Goal: Task Accomplishment & Management: Manage account settings

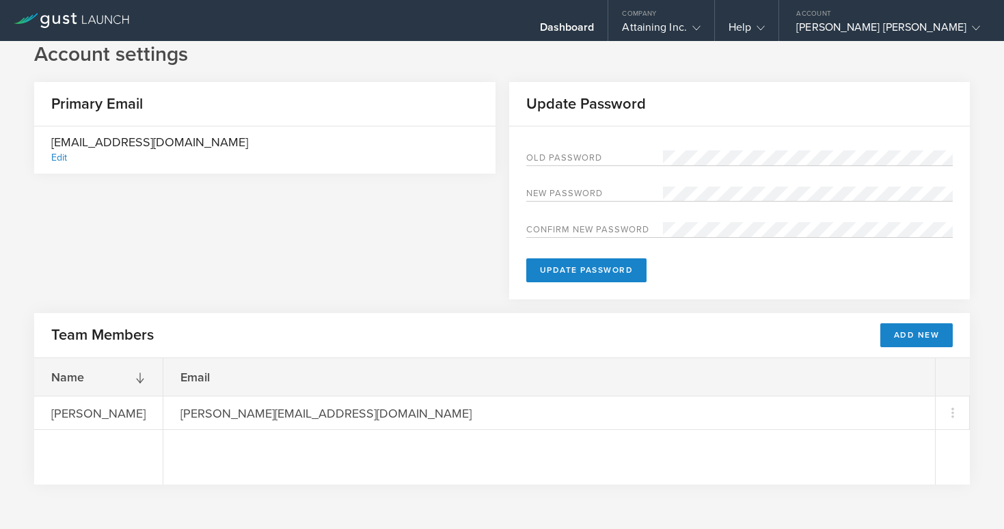
scroll to position [19, 0]
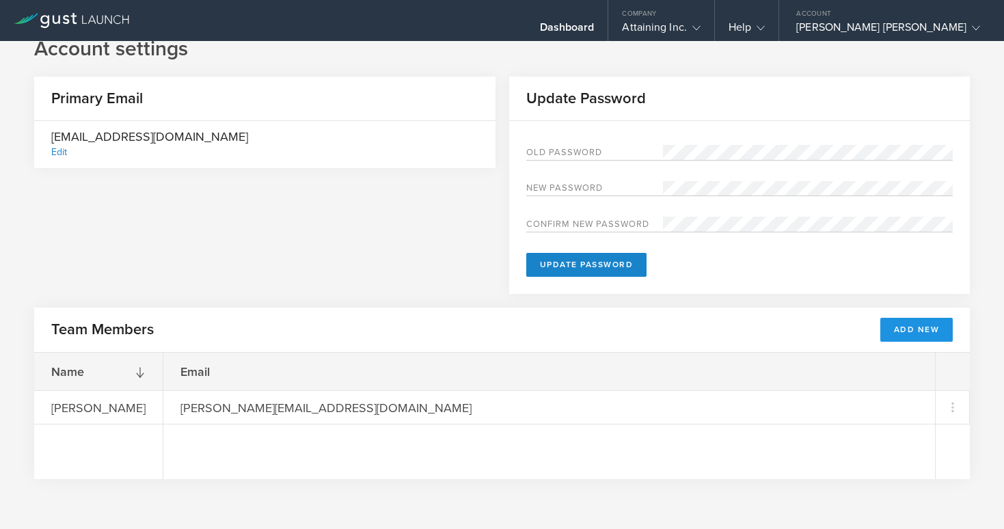
click at [928, 327] on button "Add New" at bounding box center [916, 330] width 73 height 24
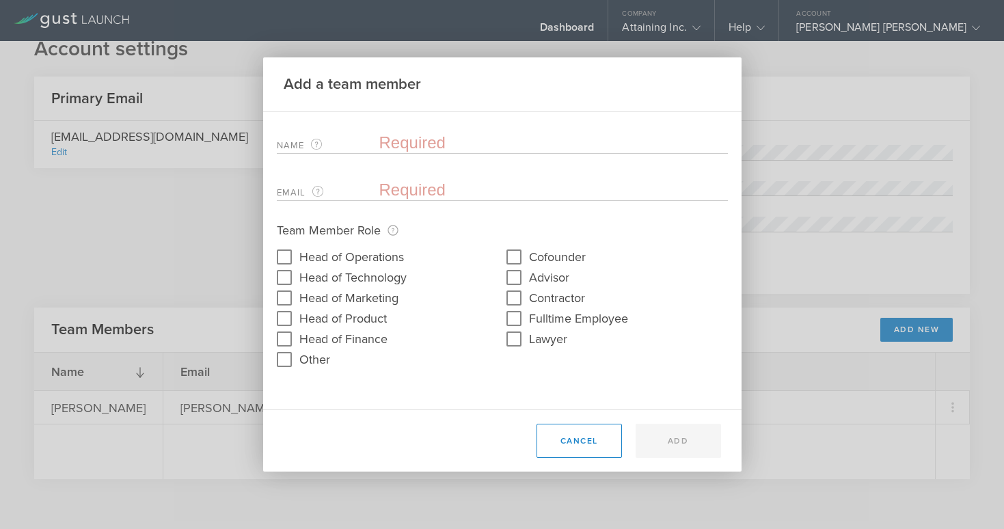
click at [338, 277] on label "Head of Technology" at bounding box center [352, 277] width 107 height 20
click at [295, 277] on input "Head of Technology" at bounding box center [284, 278] width 22 height 22
checkbox input "true"
click at [334, 259] on label "Head of Operations" at bounding box center [351, 256] width 105 height 20
click at [295, 259] on input "Head of Operations" at bounding box center [284, 257] width 22 height 22
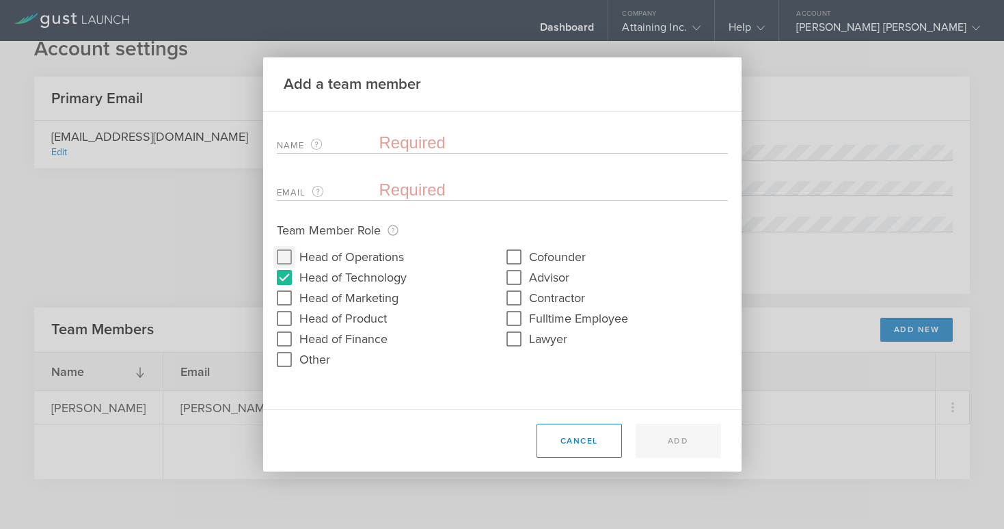
checkbox input "true"
click at [511, 254] on input "Cofounder" at bounding box center [514, 257] width 22 height 22
checkbox input "true"
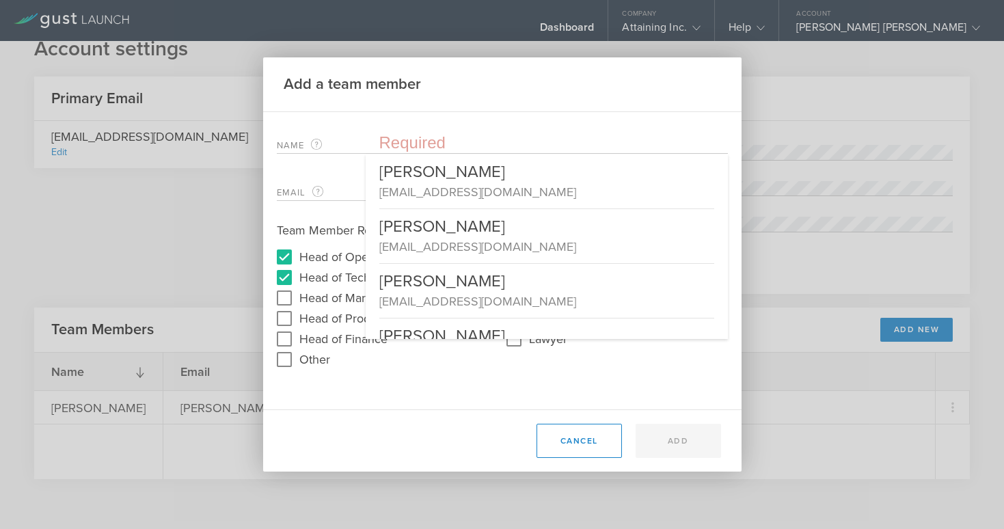
click at [416, 148] on input "text" at bounding box center [553, 143] width 349 height 21
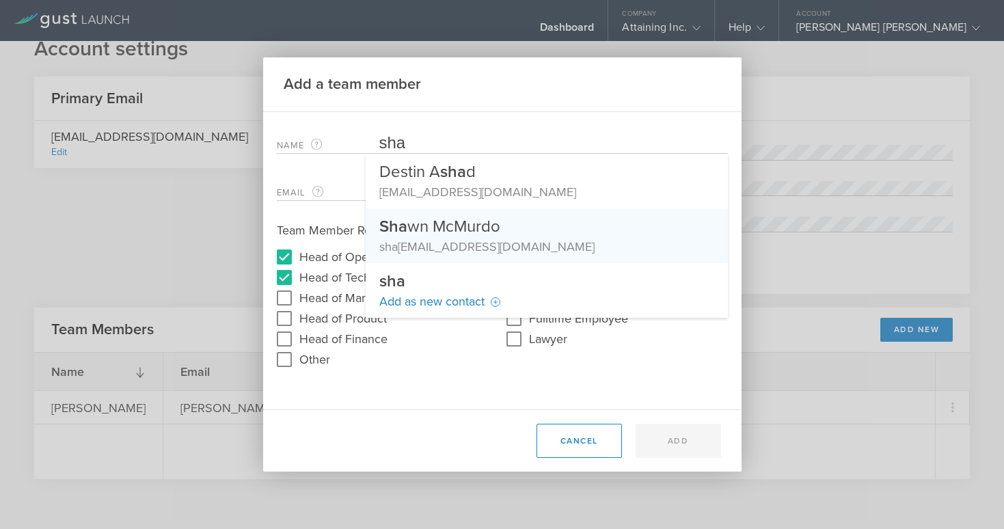
click at [423, 231] on div "Sha wn McMurdo" at bounding box center [546, 222] width 335 height 29
type input "[PERSON_NAME]"
type input "[PERSON_NAME][EMAIL_ADDRESS][DOMAIN_NAME]"
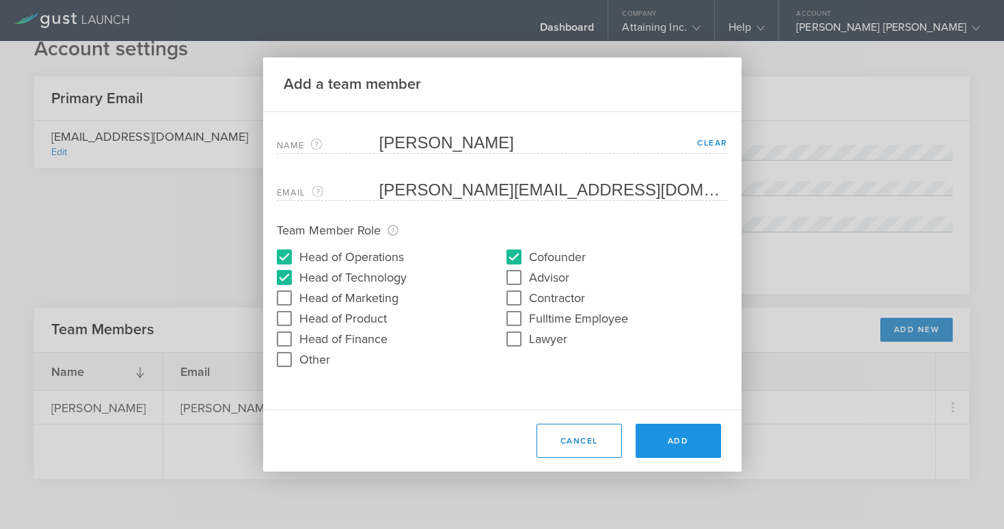
click at [675, 444] on button "Add" at bounding box center [678, 441] width 85 height 34
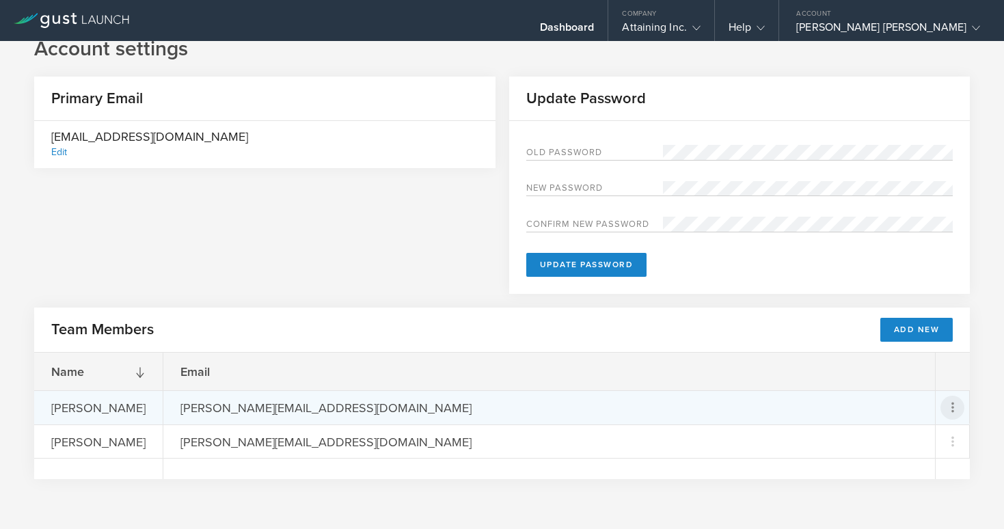
click at [951, 405] on icon at bounding box center [953, 407] width 16 height 16
click at [926, 331] on md-backdrop at bounding box center [502, 264] width 1004 height 529
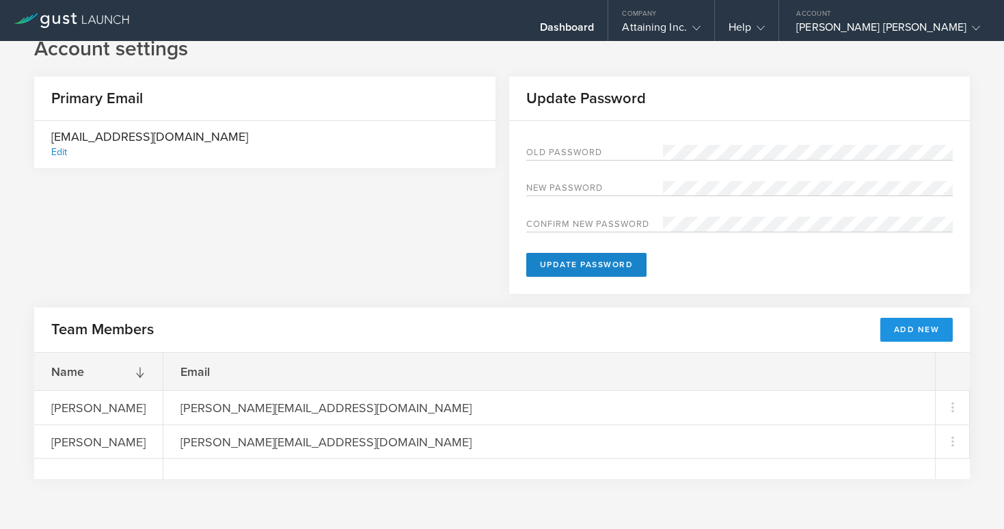
click at [912, 327] on button "Add New" at bounding box center [916, 330] width 73 height 24
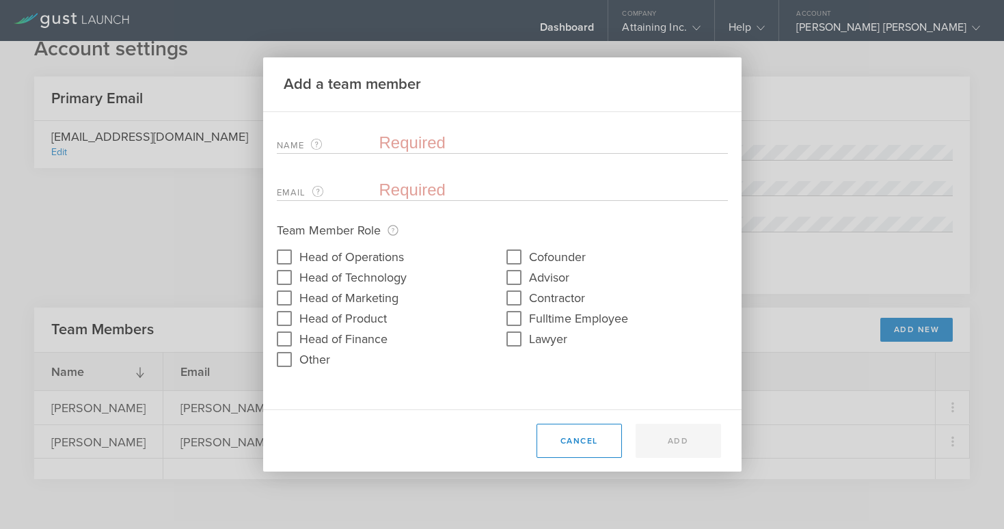
click at [467, 144] on input "text" at bounding box center [553, 143] width 349 height 21
type input "p"
type input "[PERSON_NAME] [PERSON_NAME]"
click at [431, 187] on input "email" at bounding box center [550, 190] width 342 height 21
type input "[PERSON_NAME][EMAIL_ADDRESS][DOMAIN_NAME]"
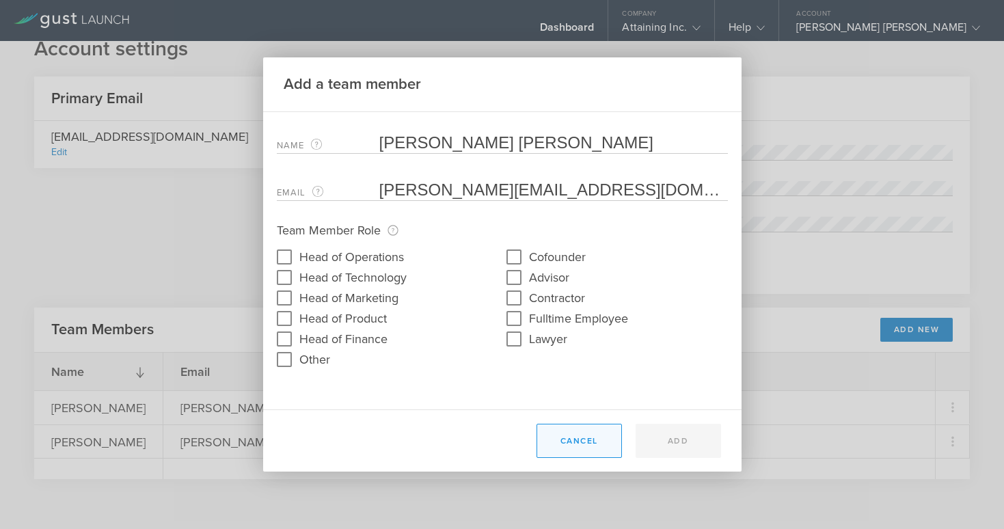
click at [587, 435] on button "Cancel" at bounding box center [578, 441] width 85 height 34
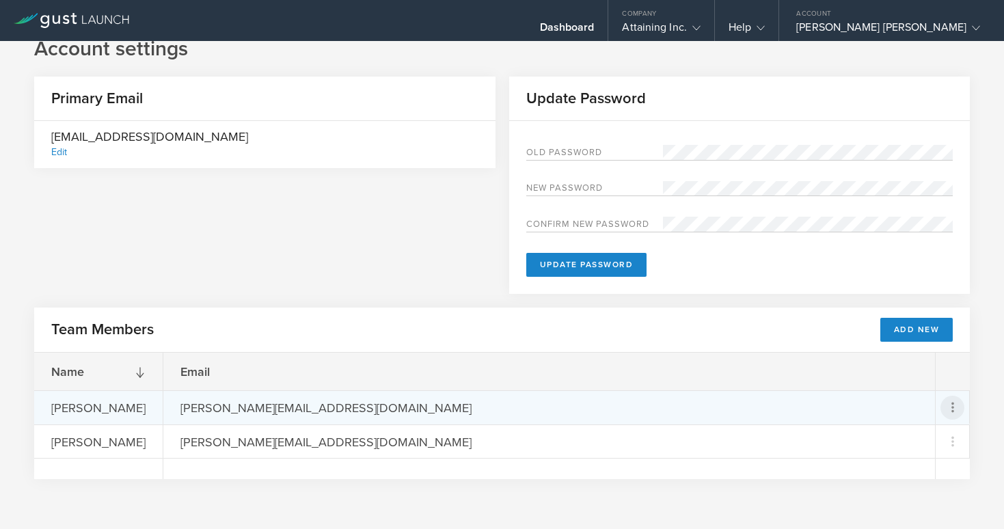
click at [955, 412] on icon at bounding box center [953, 407] width 16 height 16
click at [84, 408] on md-backdrop at bounding box center [502, 264] width 1004 height 529
click at [321, 410] on div "[PERSON_NAME][EMAIL_ADDRESS][DOMAIN_NAME]" at bounding box center [326, 407] width 326 height 33
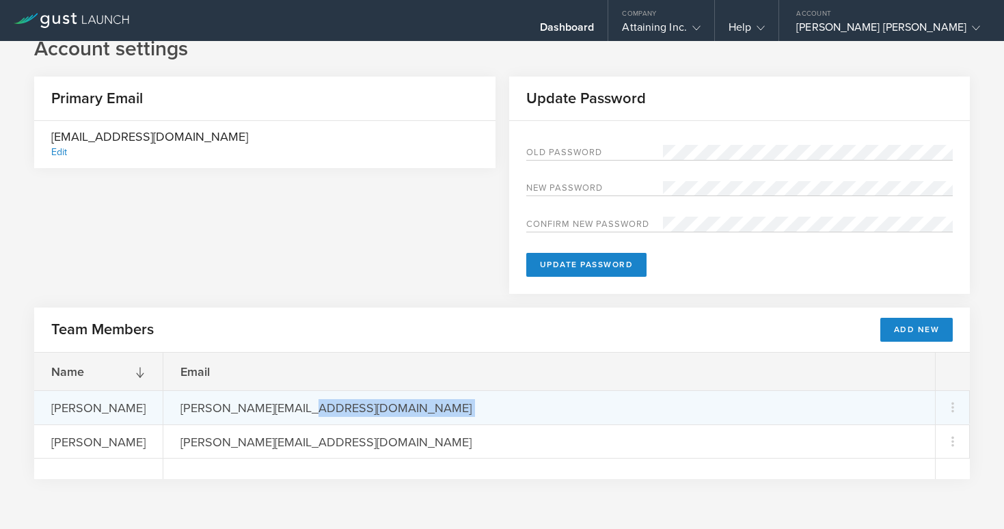
click at [321, 410] on div "[PERSON_NAME][EMAIL_ADDRESS][DOMAIN_NAME]" at bounding box center [326, 407] width 326 height 33
click at [120, 400] on div "[PERSON_NAME]" at bounding box center [98, 407] width 128 height 33
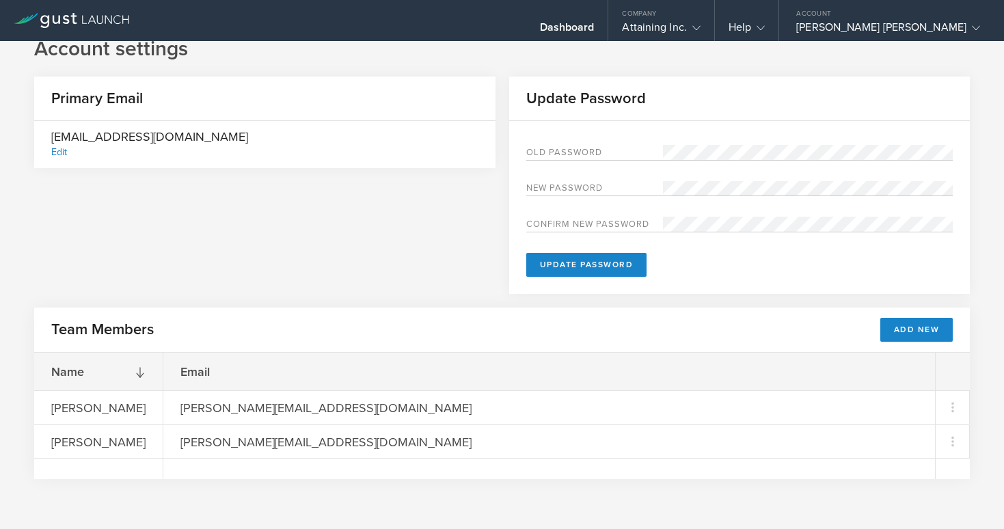
click at [160, 243] on div "Primary Email powellloskamp@gmail.com Edit Update Password Old Password New pas…" at bounding box center [502, 192] width 936 height 231
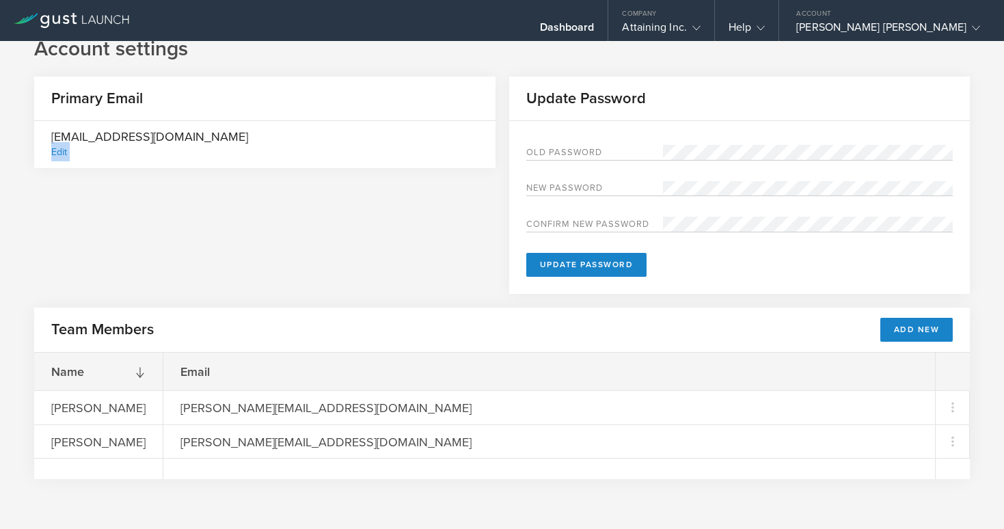
click at [160, 243] on div "Primary Email powellloskamp@gmail.com Edit Update Password Old Password New pas…" at bounding box center [502, 192] width 936 height 231
click at [233, 210] on div "Primary Email powellloskamp@gmail.com Edit Update Password Old Password New pas…" at bounding box center [502, 192] width 936 height 231
click at [904, 327] on button "Add New" at bounding box center [916, 330] width 73 height 24
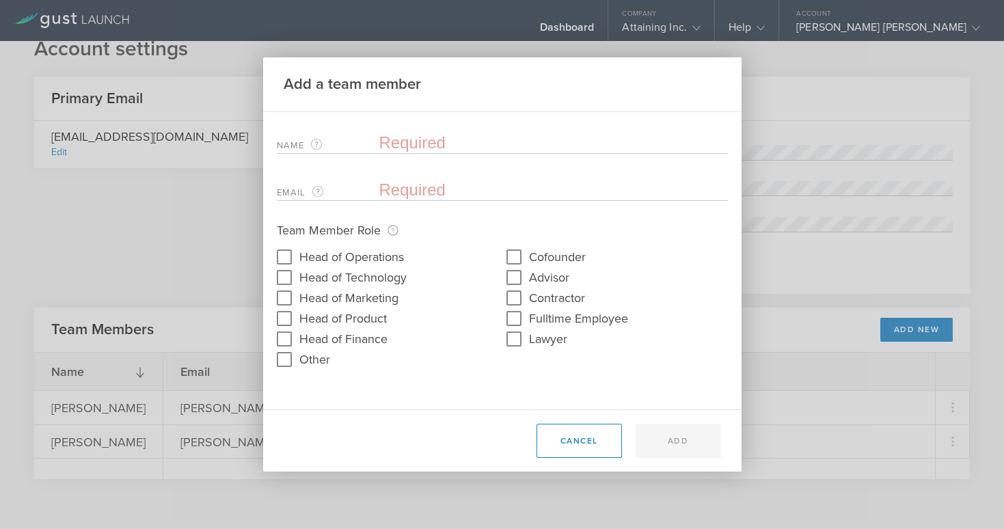
click at [417, 141] on input "text" at bounding box center [553, 143] width 349 height 21
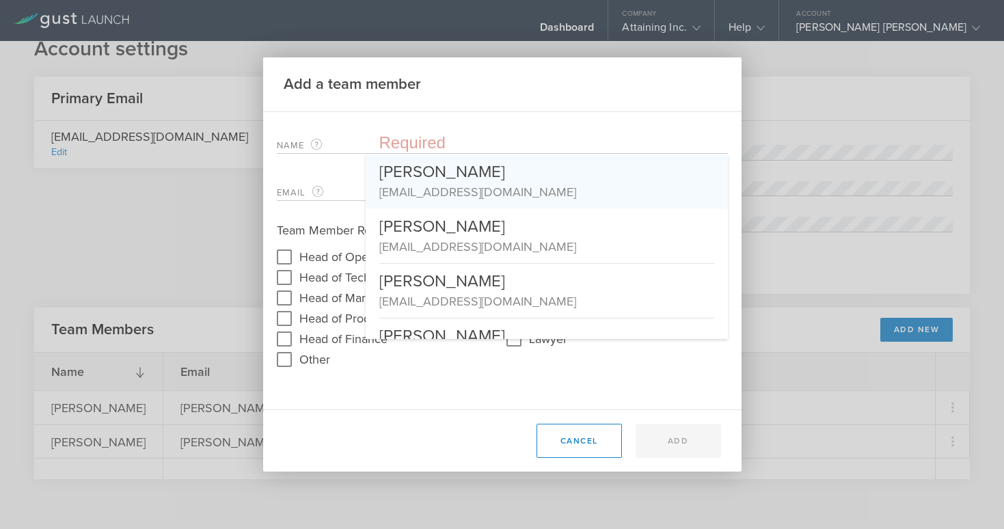
click at [165, 205] on div "Add a team member Name The first and last name of the team member that will be …" at bounding box center [502, 264] width 1004 height 529
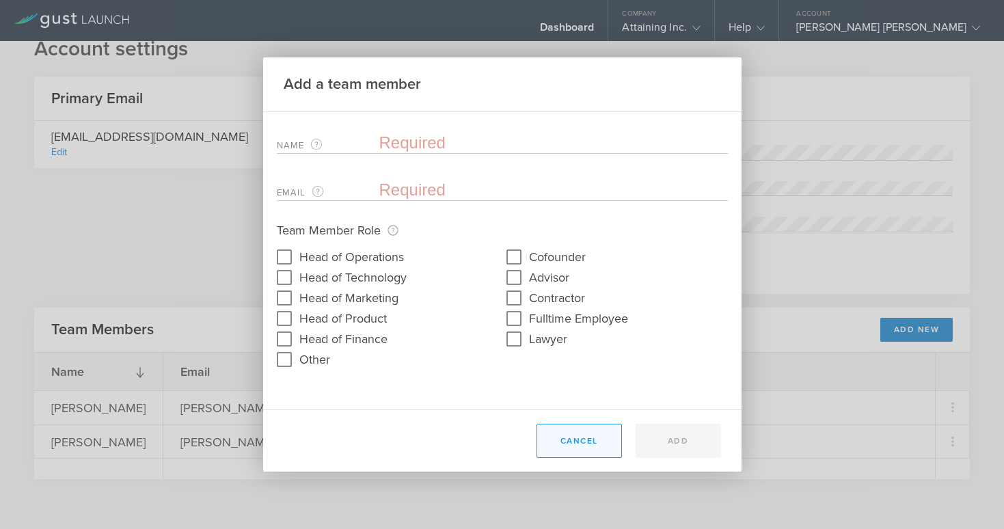
click at [571, 445] on button "Cancel" at bounding box center [578, 441] width 85 height 34
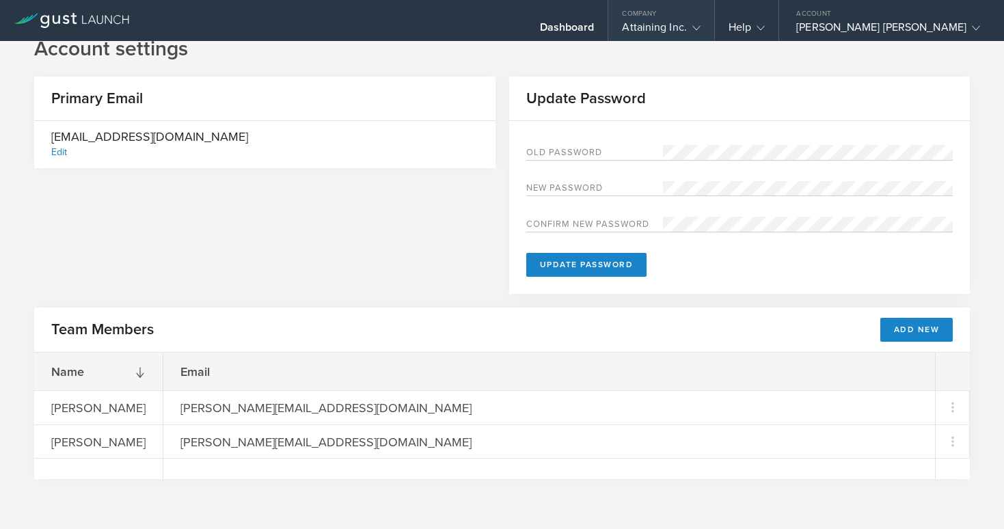
click at [701, 25] on icon at bounding box center [696, 28] width 8 height 8
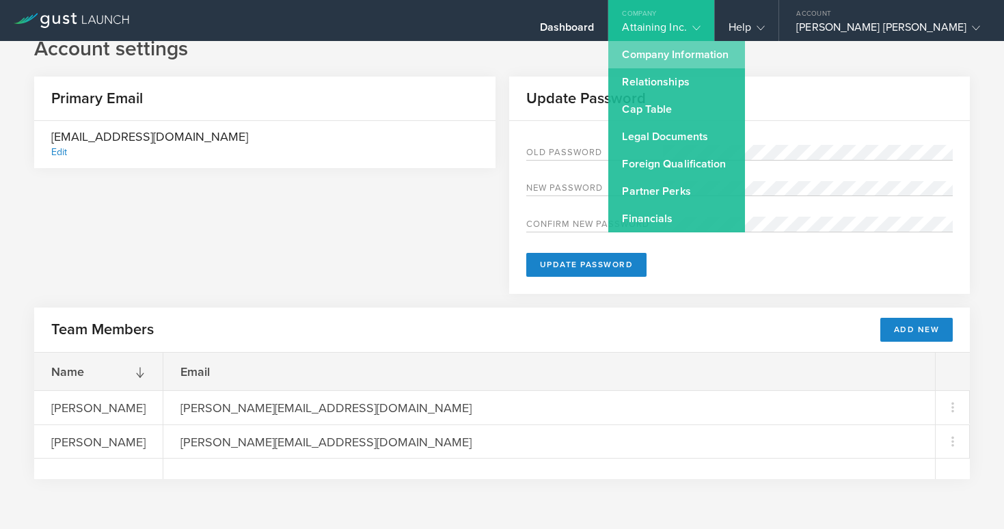
click at [740, 66] on link "Company Information" at bounding box center [676, 54] width 137 height 27
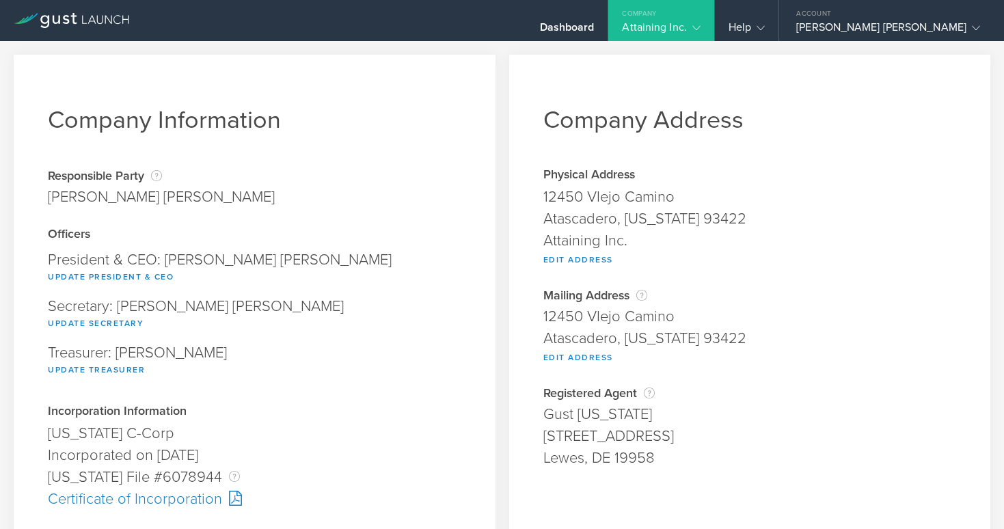
click at [152, 309] on div "Secretary: Powell Loskamp Update Secretary" at bounding box center [254, 315] width 413 height 46
click at [288, 304] on div "Secretary: Powell Loskamp Update Secretary" at bounding box center [254, 315] width 413 height 46
click at [576, 415] on div "Gust Delaware" at bounding box center [749, 414] width 413 height 22
click at [570, 243] on div "Attaining Inc." at bounding box center [749, 241] width 413 height 22
click at [567, 260] on button "Edit Address" at bounding box center [578, 260] width 70 height 16
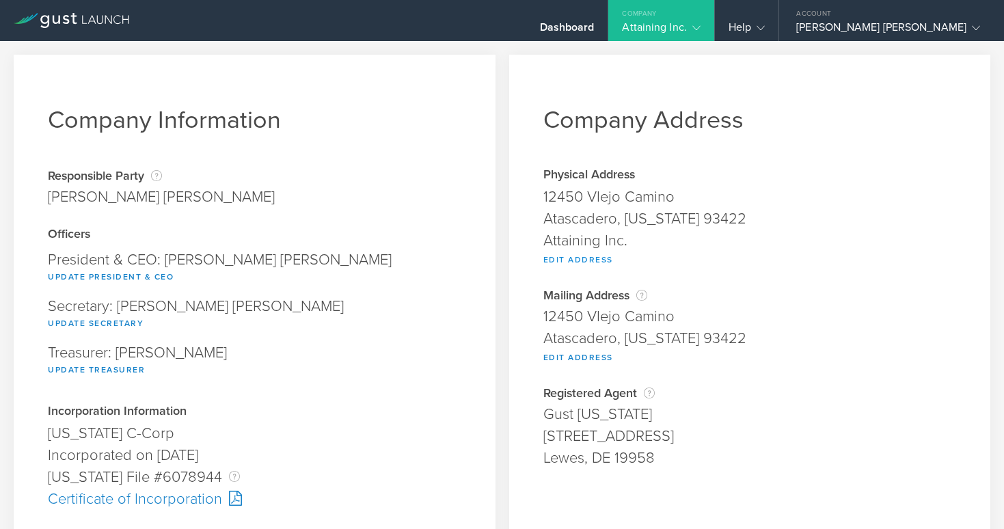
type input "12450 VIejo Camino"
type input "Atascadero"
select select "CA"
type input "93422"
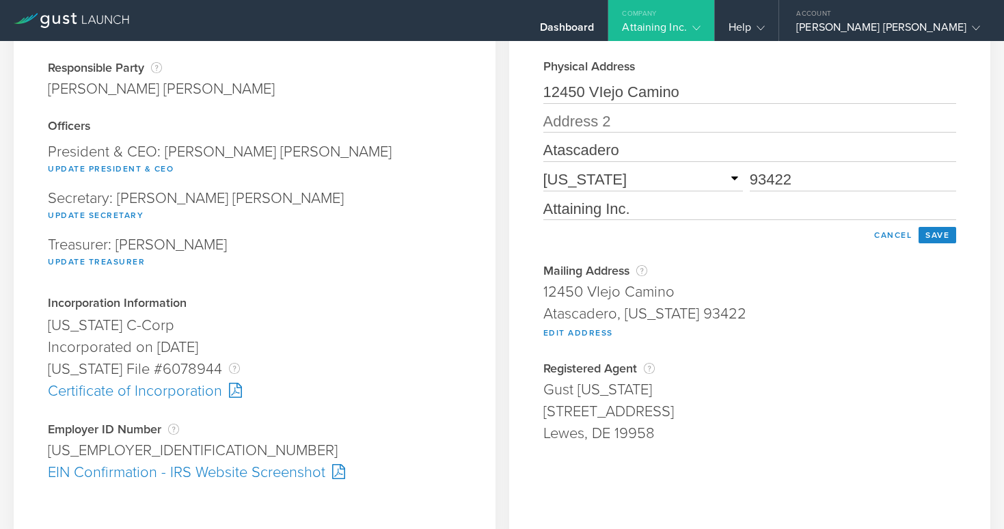
scroll to position [106, 0]
click at [601, 217] on input "Attaining Inc." at bounding box center [749, 211] width 413 height 22
drag, startPoint x: 625, startPoint y: 215, endPoint x: 541, endPoint y: 215, distance: 83.4
click at [541, 215] on div "Company Address Physical Address 12450 VIejo Camino Atascadero, California 9342…" at bounding box center [750, 402] width 482 height 906
type input "MoneyFlow Organization"
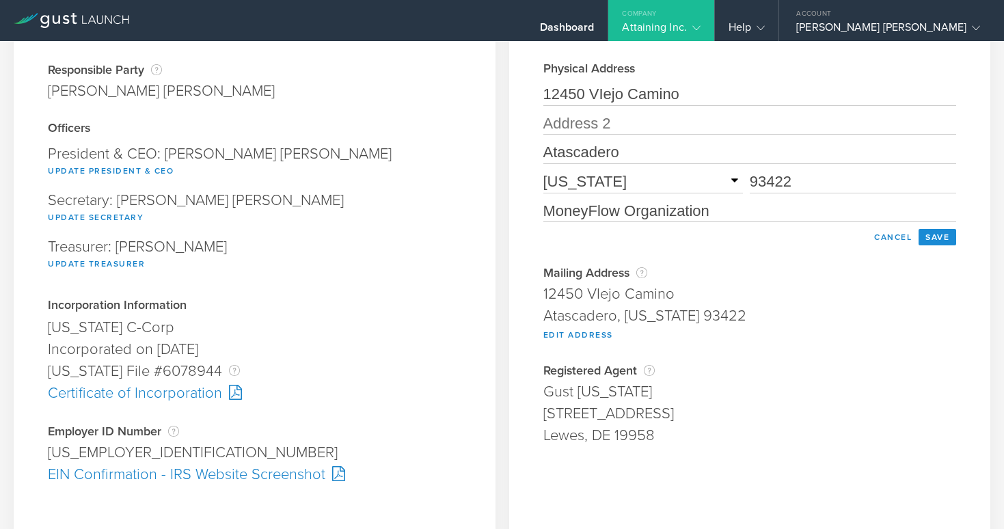
click at [930, 241] on button "Save" at bounding box center [938, 237] width 38 height 16
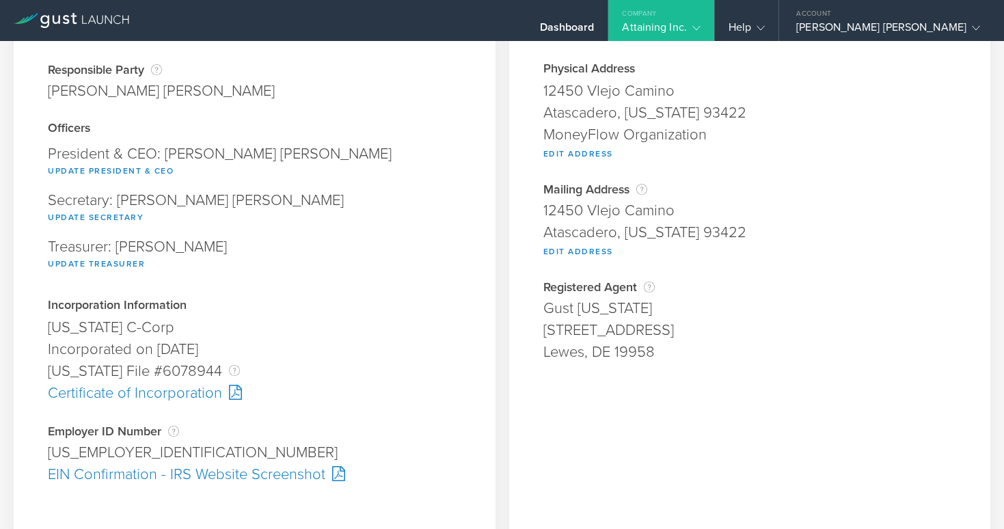
click at [615, 99] on div "12450 VIejo Camino" at bounding box center [749, 91] width 413 height 22
click at [583, 155] on button "Edit Address" at bounding box center [578, 154] width 70 height 16
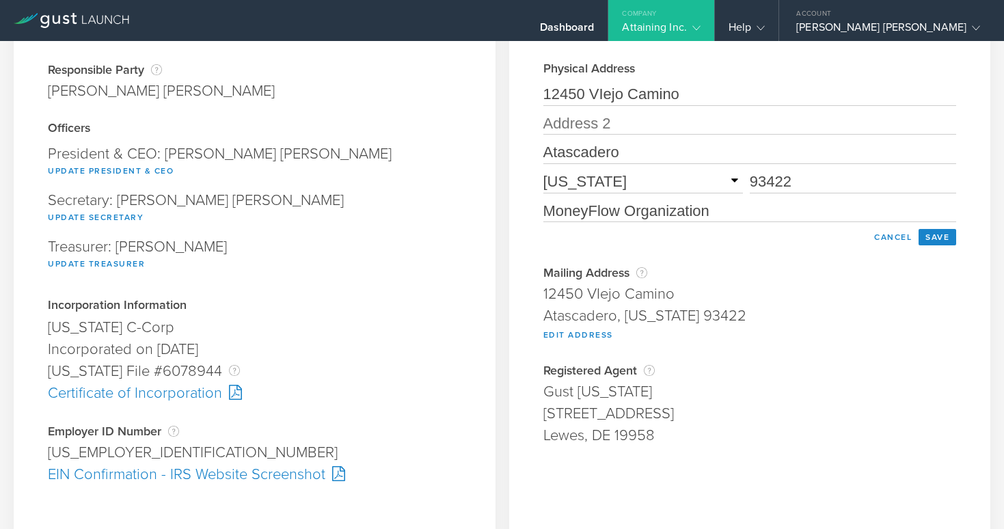
click at [600, 96] on input "12450 VIejo Camino" at bounding box center [749, 95] width 413 height 22
type input "12450 Viejo Camino"
click at [939, 241] on button "Save" at bounding box center [938, 237] width 38 height 16
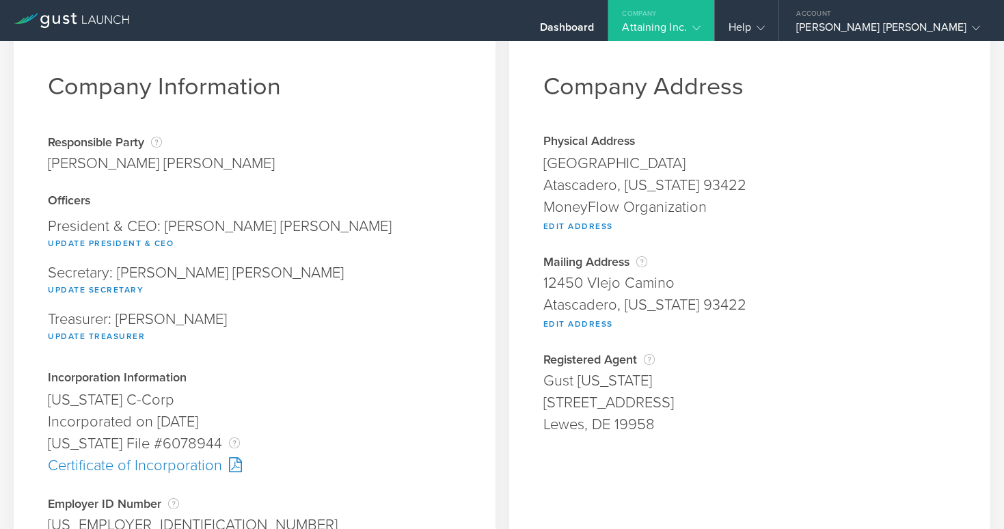
scroll to position [0, 0]
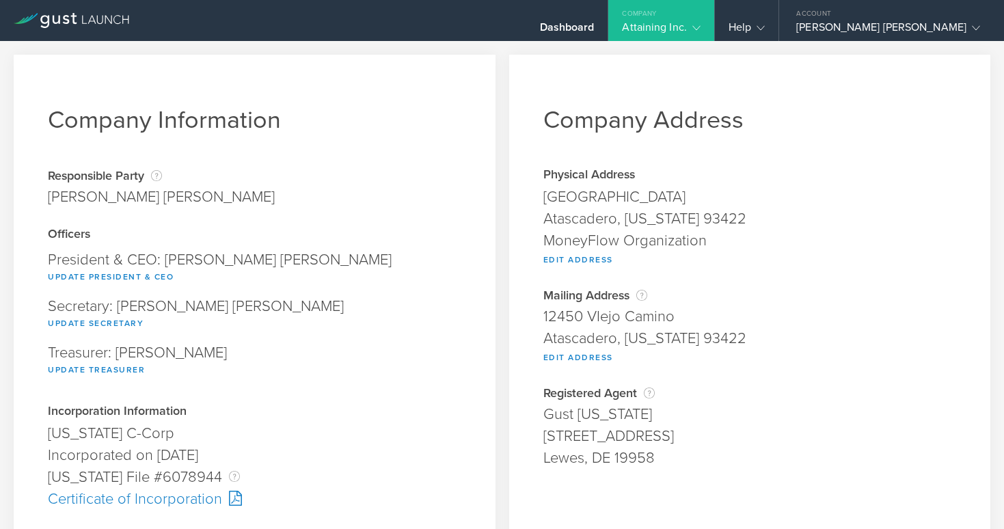
click at [700, 28] on div "Attaining Inc." at bounding box center [661, 31] width 78 height 21
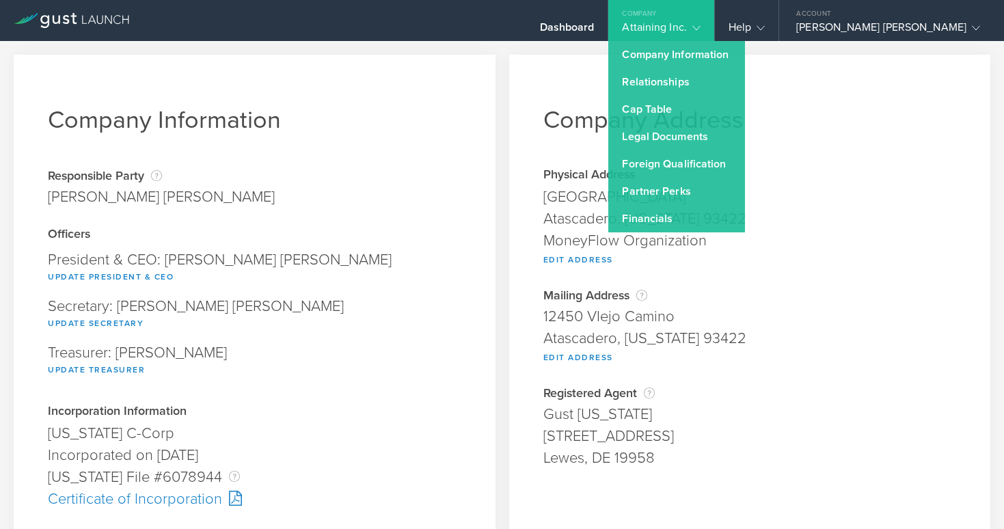
click at [443, 144] on div "Company Information Responsible Party The name of the party responsible for fil…" at bounding box center [255, 350] width 482 height 591
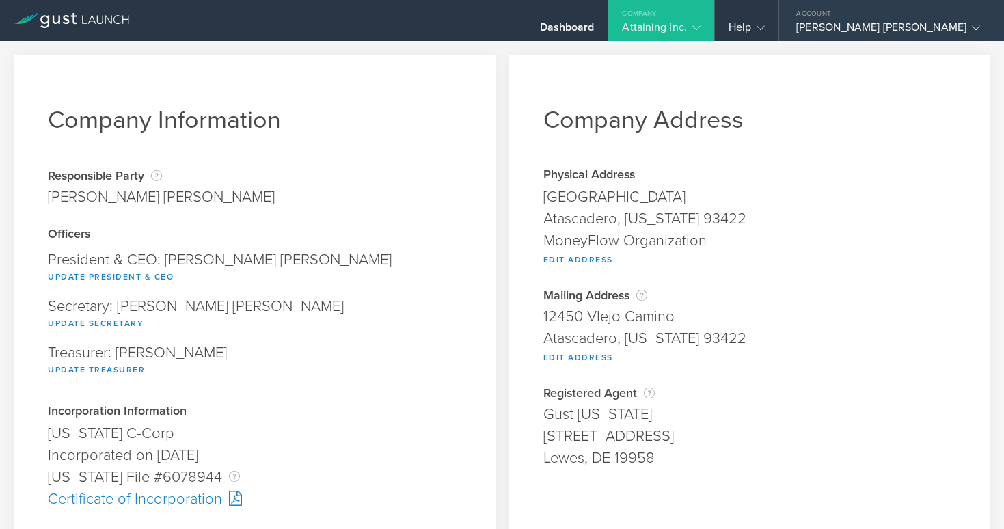
click at [972, 27] on icon at bounding box center [976, 28] width 8 height 8
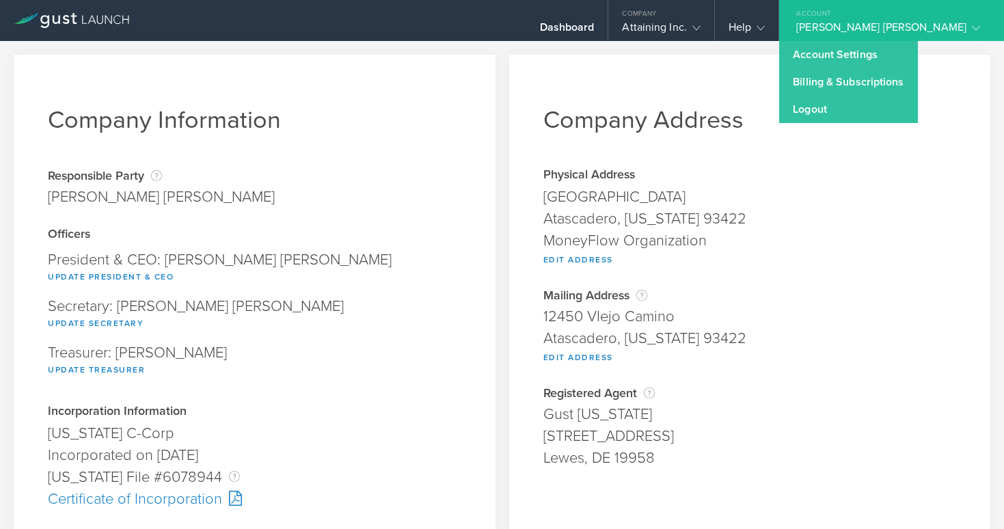
click at [788, 68] on div "Company Address Physical Address 12450 Viejo Camino Atascadero, California 9342…" at bounding box center [750, 508] width 482 height 906
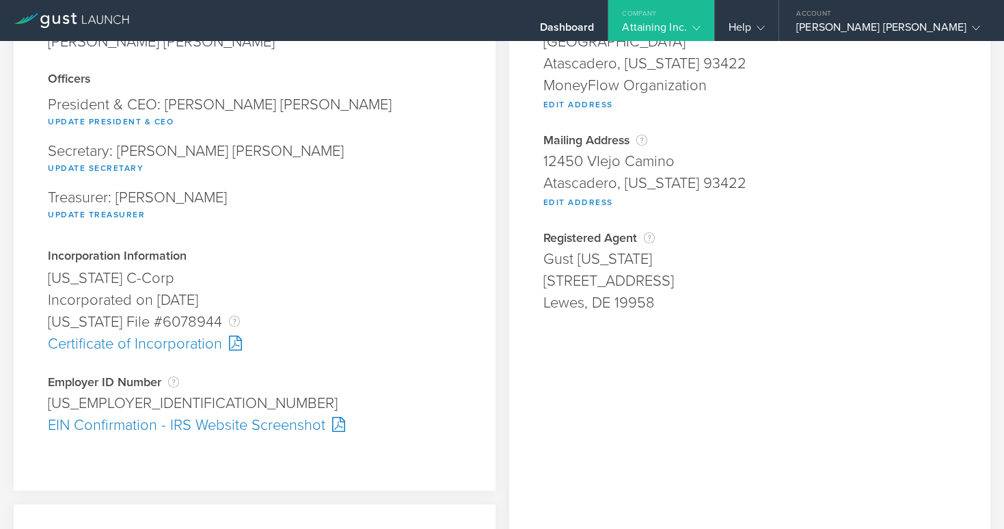
scroll to position [165, 0]
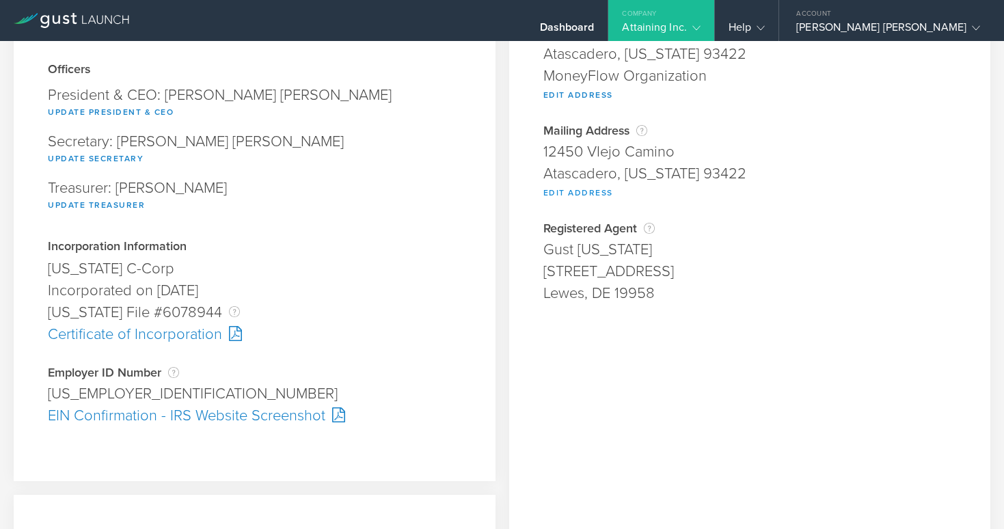
click at [586, 191] on button "Edit Address" at bounding box center [578, 193] width 70 height 16
type input "12450 VIejo Camino"
type input "Atascadero"
select select "CA"
type input "93422"
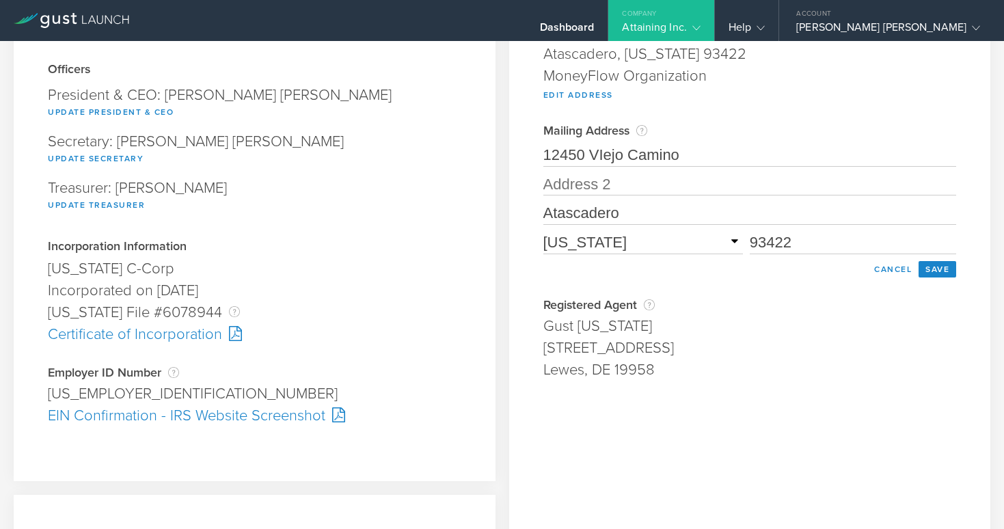
click at [601, 159] on input "12450 VIejo Camino" at bounding box center [749, 156] width 413 height 22
type input "12450 Viejo Camino"
click at [927, 275] on button "Save" at bounding box center [938, 269] width 38 height 16
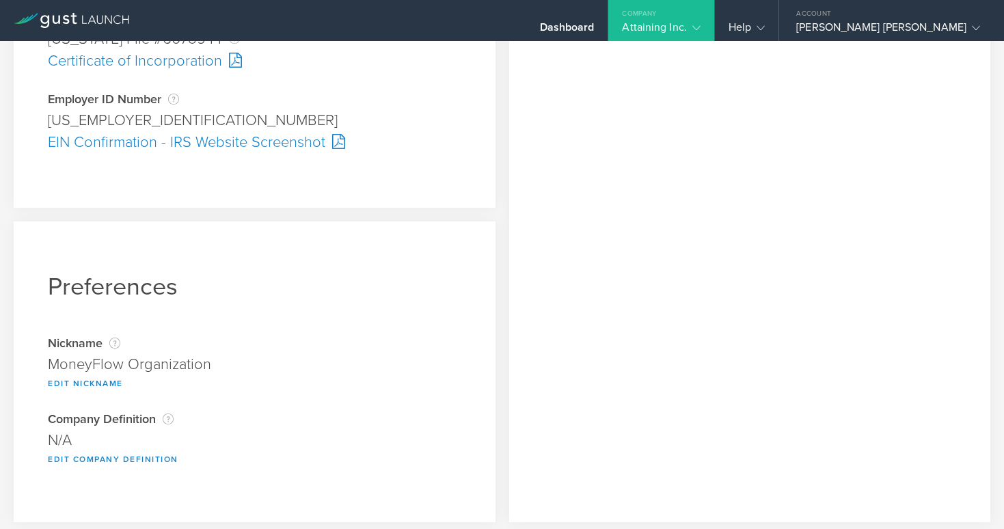
scroll to position [444, 0]
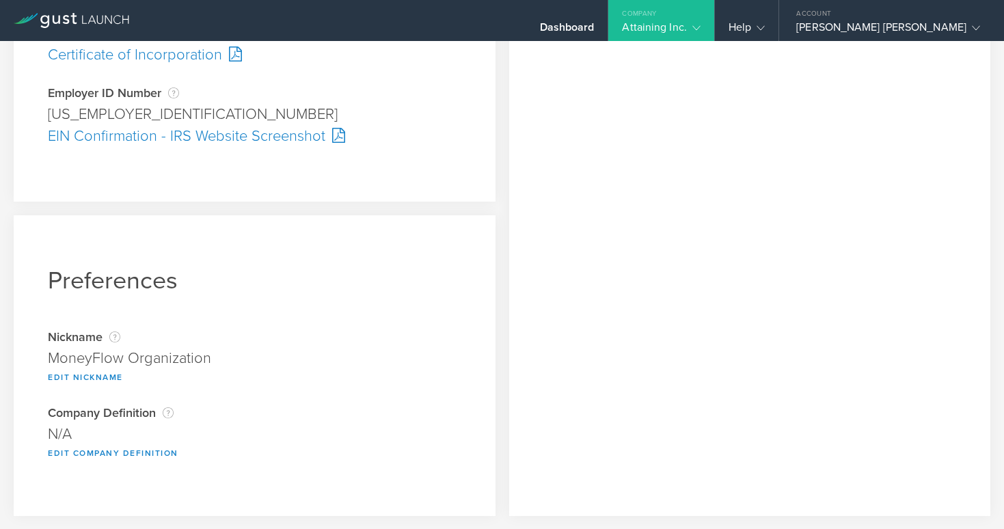
click at [186, 354] on div "MoneyFlow Organization" at bounding box center [254, 358] width 413 height 22
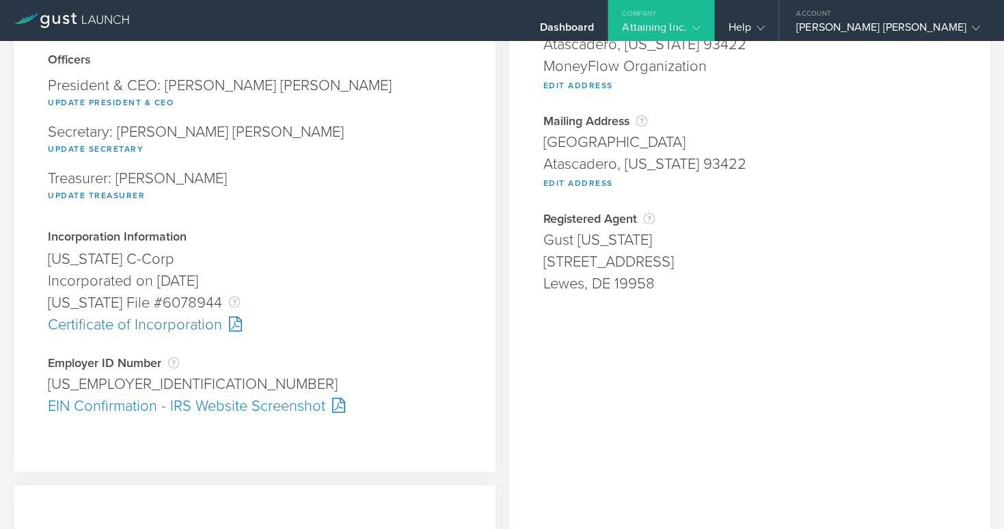
scroll to position [161, 0]
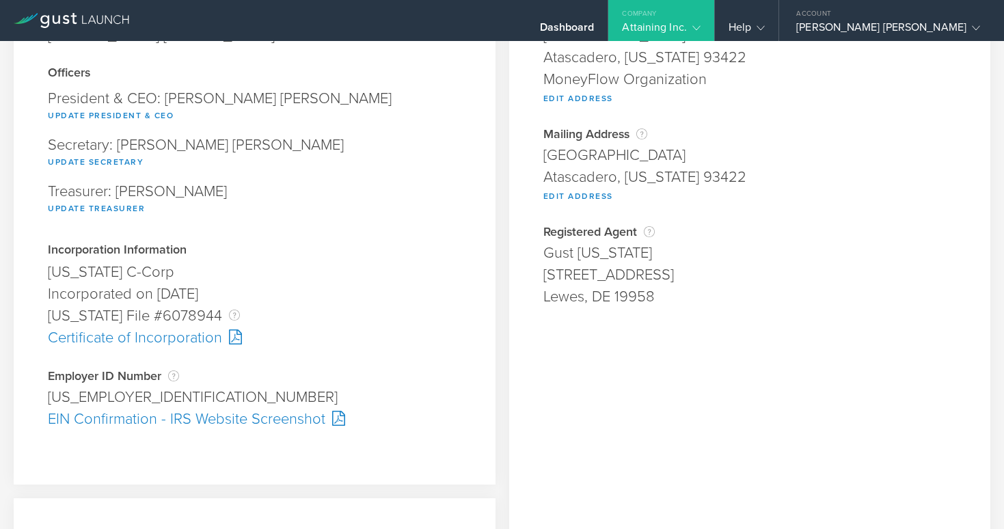
click at [265, 306] on div "Delaware File #6078944 The Delaware File Number is issued by the state of Delaw…" at bounding box center [254, 316] width 413 height 22
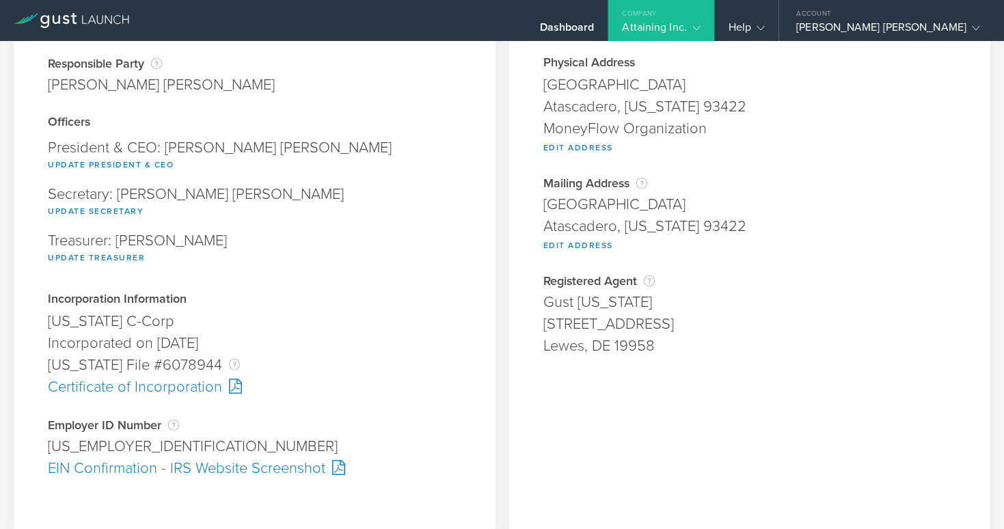
scroll to position [102, 0]
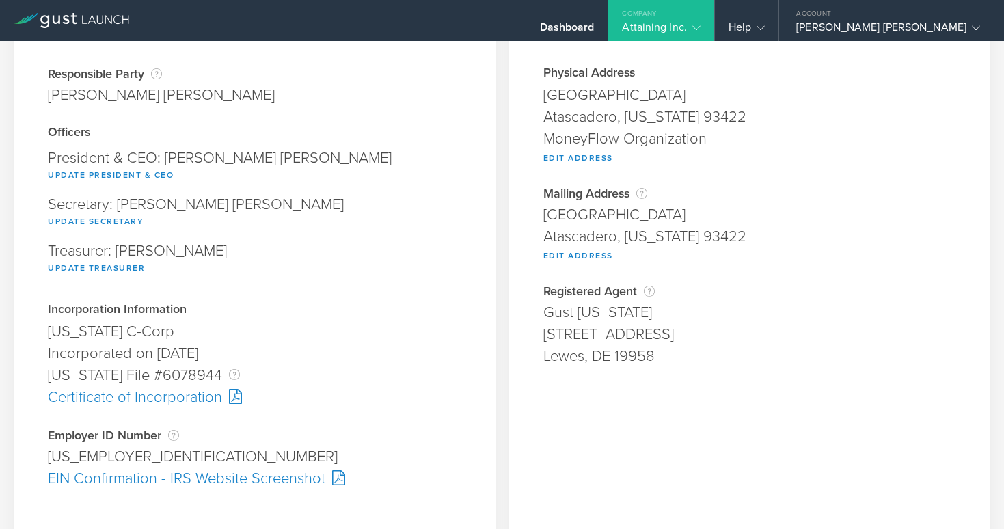
click at [161, 399] on div "Certificate of Incorporation" at bounding box center [254, 397] width 413 height 22
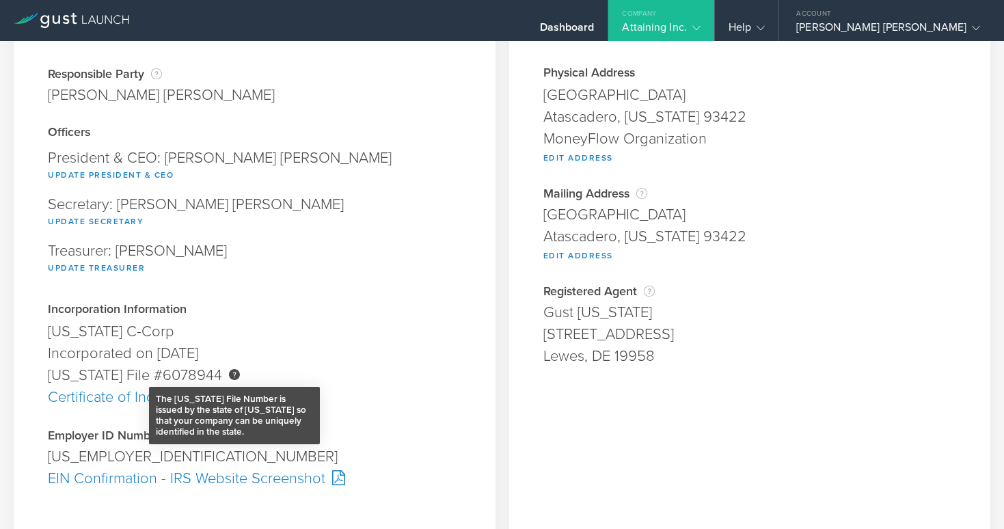
click at [229, 373] on div "The Delaware File Number is issued by the state of Delaware so that your compan…" at bounding box center [234, 374] width 11 height 11
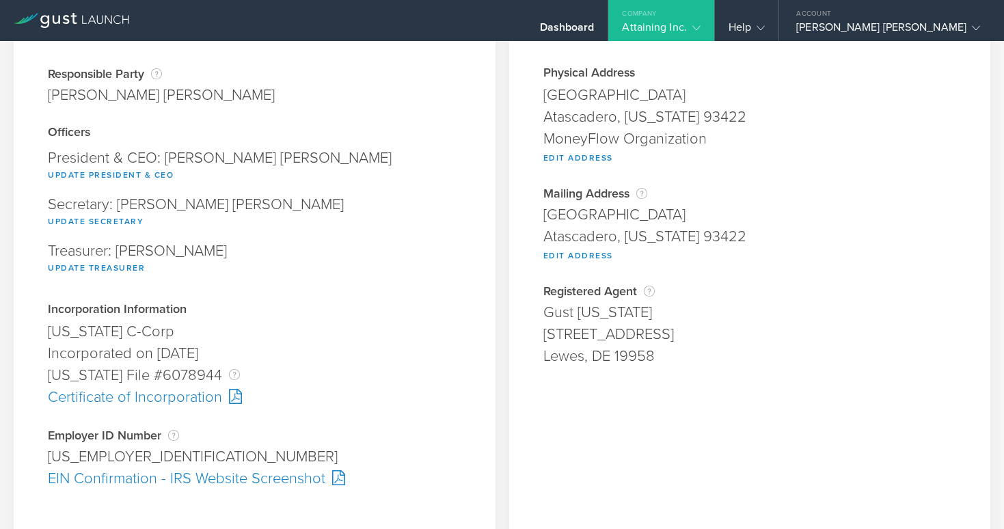
click at [168, 377] on div "Delaware File #6078944 The Delaware File Number is issued by the state of Delaw…" at bounding box center [254, 375] width 413 height 22
click at [318, 360] on div "Incorporated on July 13, 2021" at bounding box center [254, 353] width 413 height 22
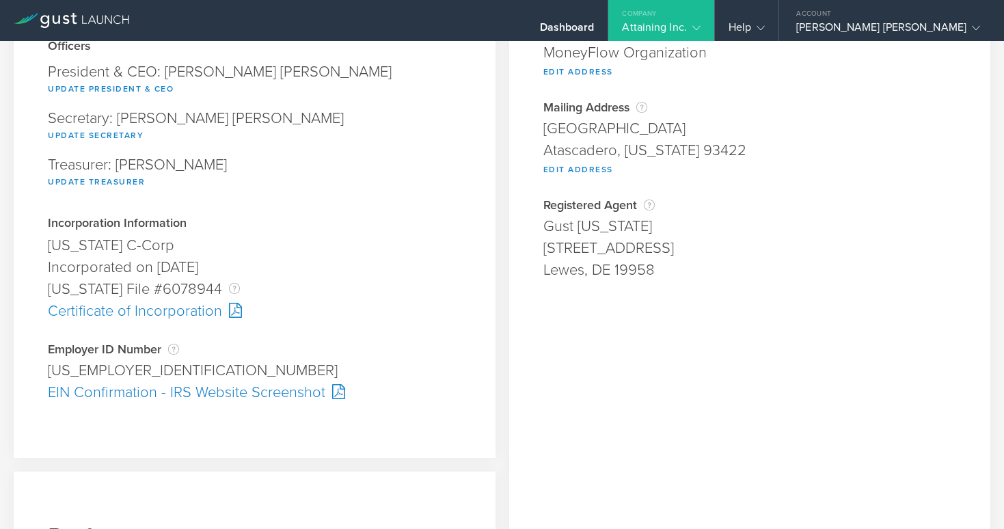
scroll to position [0, 0]
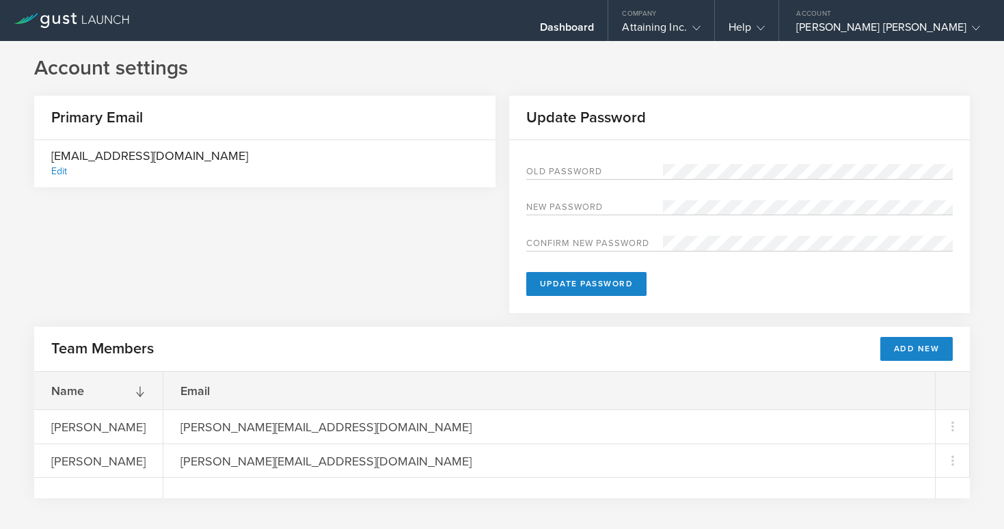
click at [146, 392] on icon at bounding box center [140, 391] width 11 height 11
click at [146, 392] on icon at bounding box center [140, 389] width 11 height 11
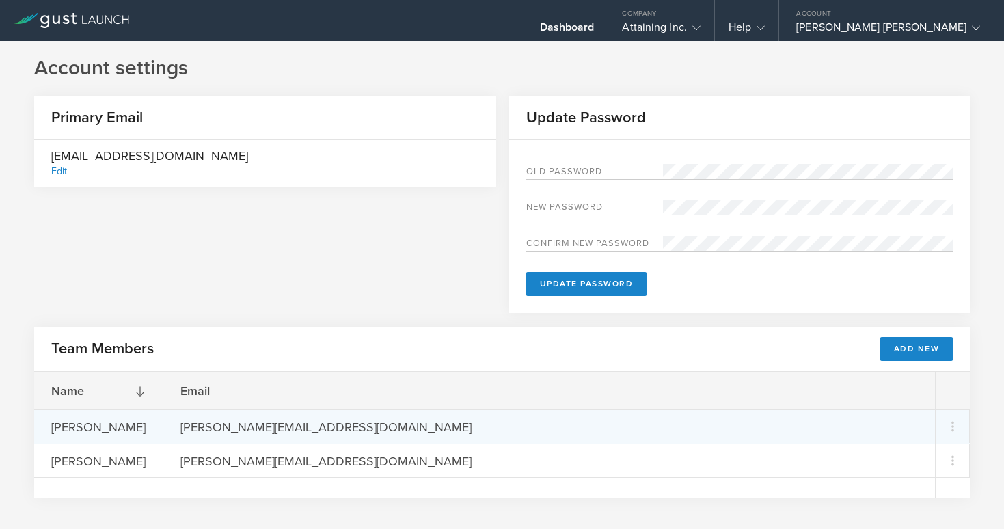
click at [277, 429] on div "powell@moneyflow.org" at bounding box center [326, 426] width 326 height 33
click at [280, 429] on div "powell@moneyflow.org" at bounding box center [326, 426] width 326 height 33
click at [954, 423] on icon at bounding box center [953, 426] width 16 height 16
click at [58, 172] on md-backdrop at bounding box center [502, 264] width 1004 height 529
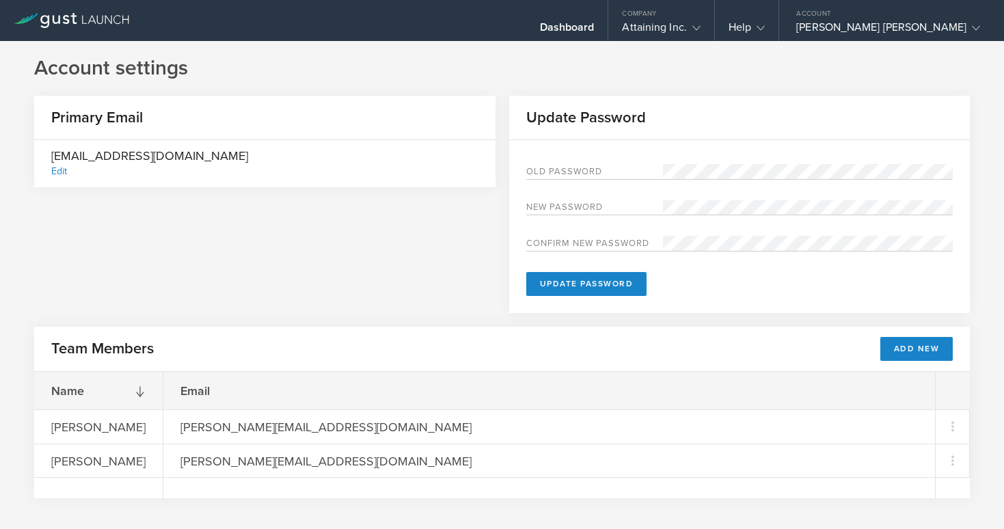
click at [58, 172] on div "Edit" at bounding box center [59, 171] width 16 height 12
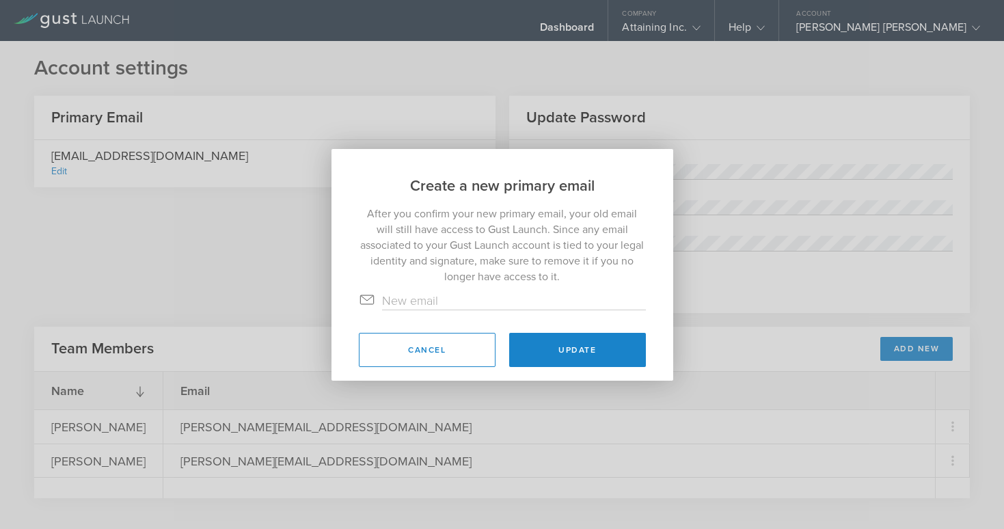
click at [183, 247] on div "Create a new primary email After you confirm your new primary email, your old e…" at bounding box center [502, 264] width 1004 height 529
click at [109, 242] on div "Create a new primary email After you confirm your new primary email, your old e…" at bounding box center [502, 264] width 1004 height 529
click at [450, 347] on button "Cancel" at bounding box center [427, 350] width 137 height 34
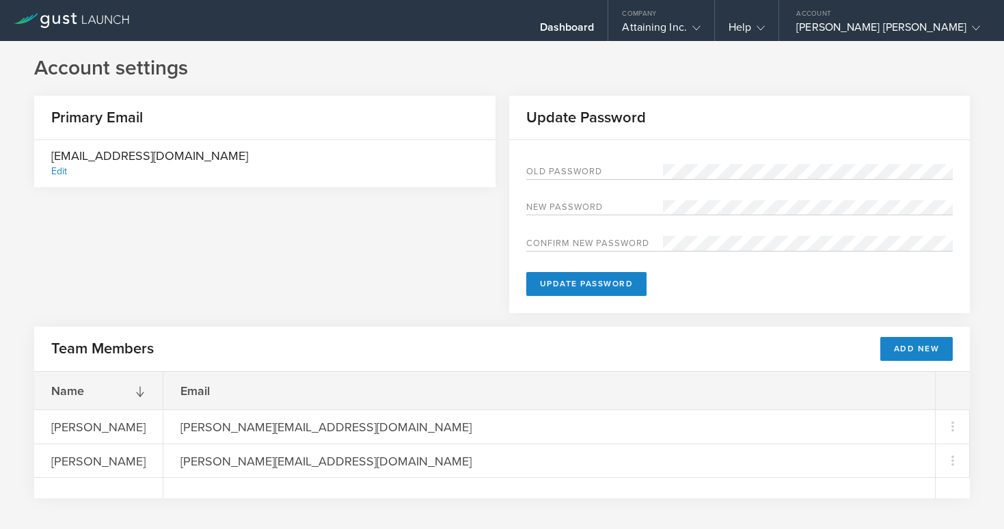
click at [568, 204] on label "New password" at bounding box center [594, 209] width 137 height 12
click at [570, 159] on div "Old Password New password Confirm new password Update Password" at bounding box center [739, 226] width 461 height 173
click at [567, 167] on label "Old Password" at bounding box center [594, 173] width 137 height 12
click at [418, 251] on div "Primary Email powellloskamp@gmail.com Edit Update Password Old Password New pas…" at bounding box center [502, 211] width 936 height 231
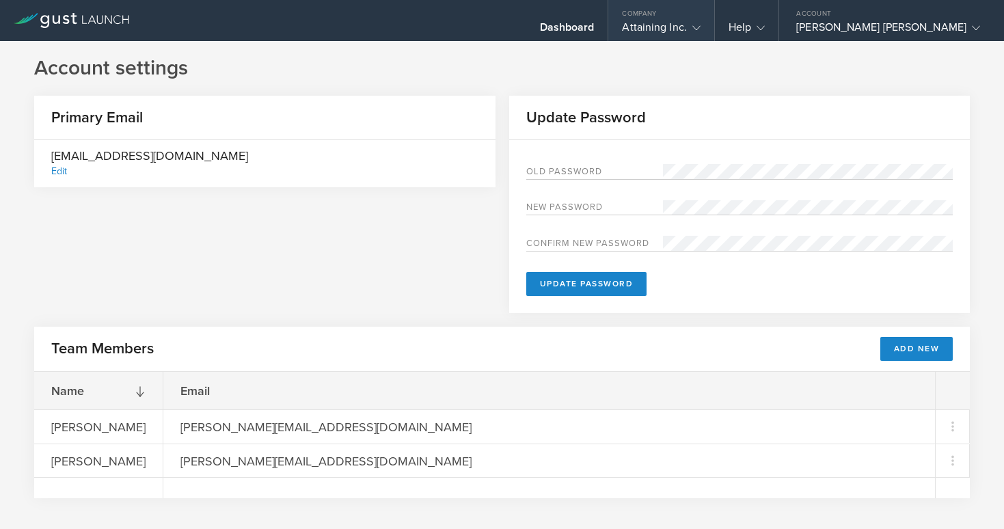
click at [701, 28] on icon at bounding box center [696, 28] width 8 height 8
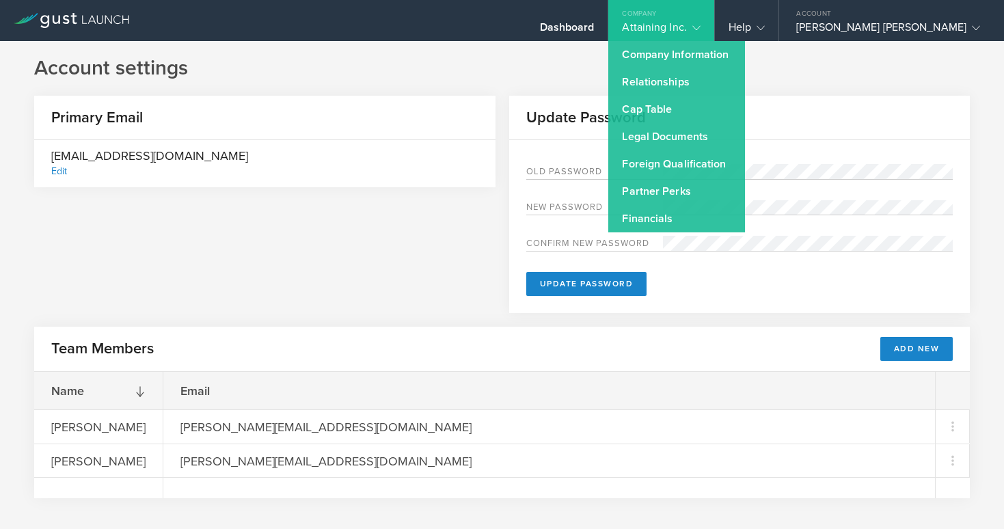
click at [564, 68] on h1 "Account settings" at bounding box center [502, 68] width 936 height 27
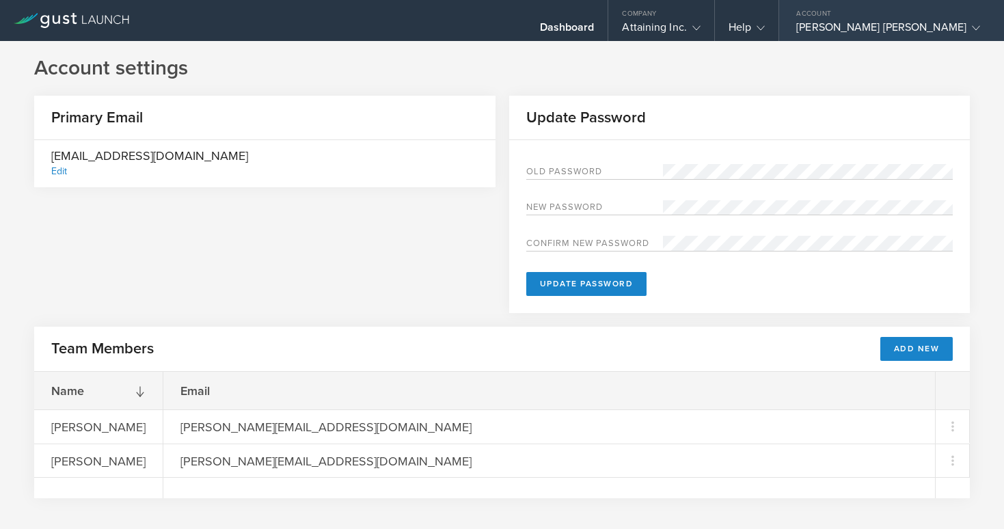
click at [972, 25] on icon at bounding box center [976, 28] width 8 height 8
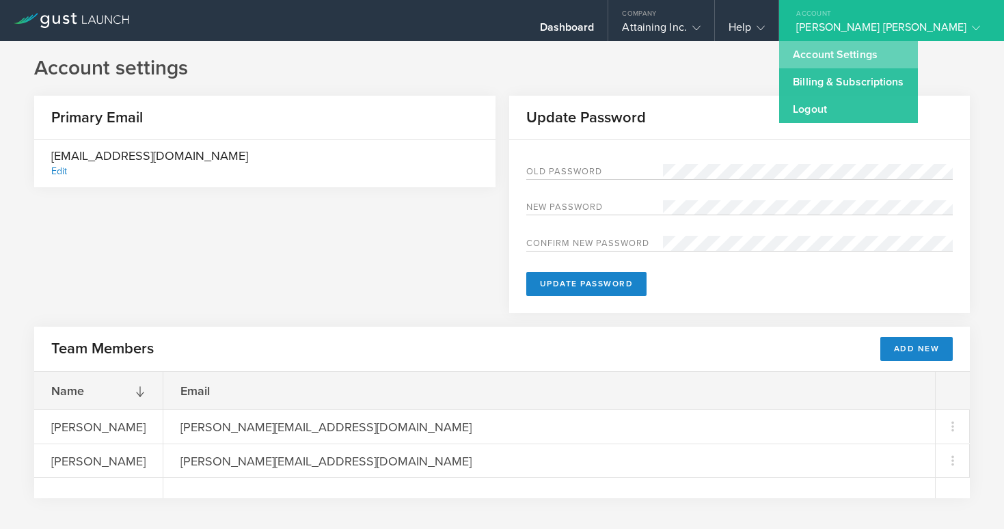
click at [917, 56] on link "Account Settings" at bounding box center [848, 54] width 138 height 27
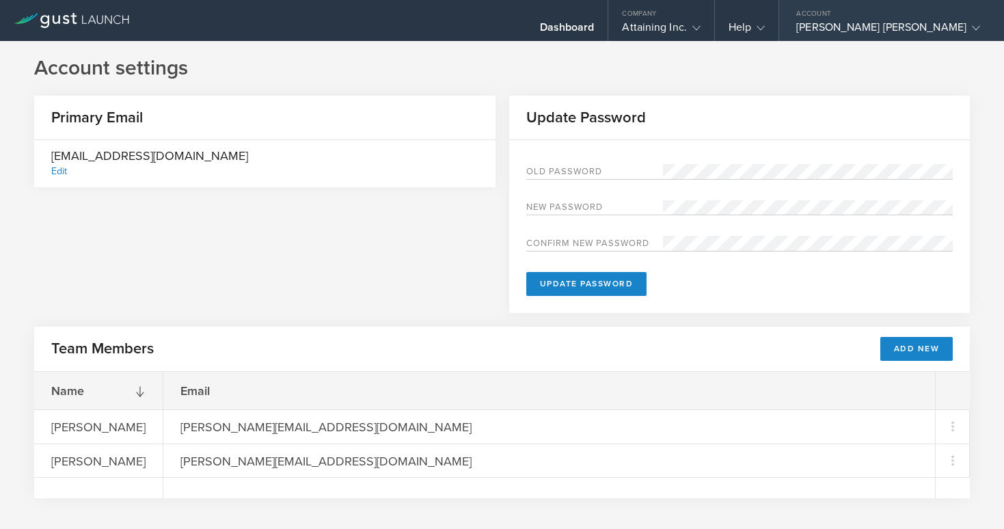
click at [966, 23] on gust-icon at bounding box center [973, 28] width 14 height 14
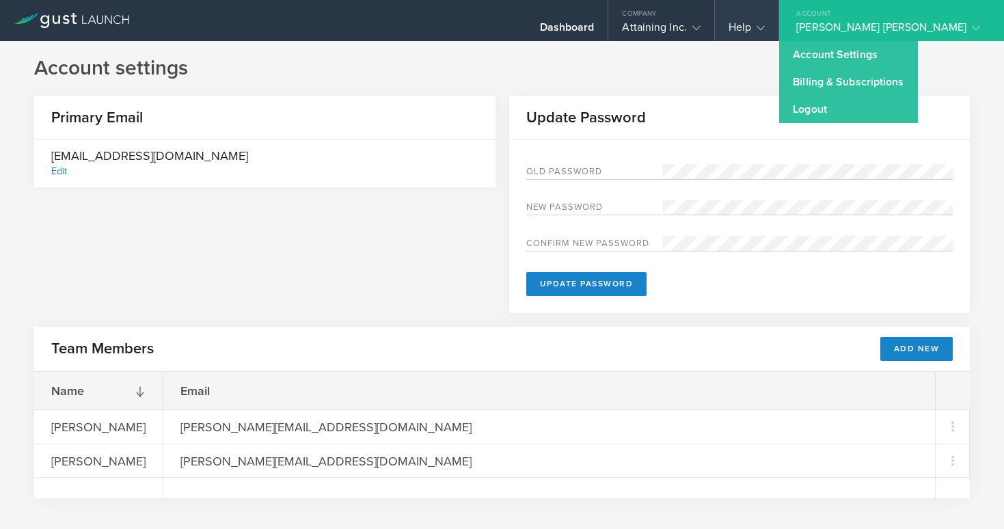
click at [765, 32] on div "Help" at bounding box center [747, 31] width 36 height 21
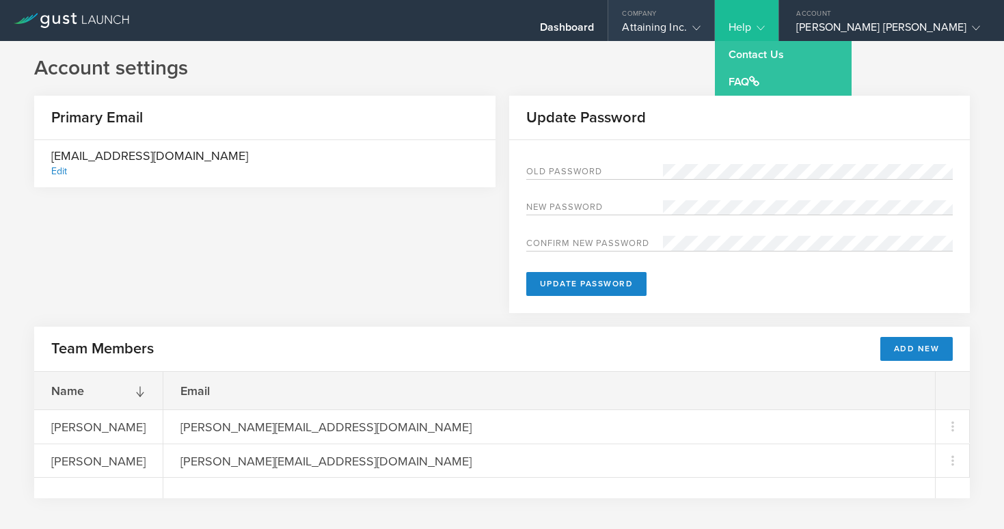
click at [700, 25] on div "Attaining Inc." at bounding box center [661, 31] width 78 height 21
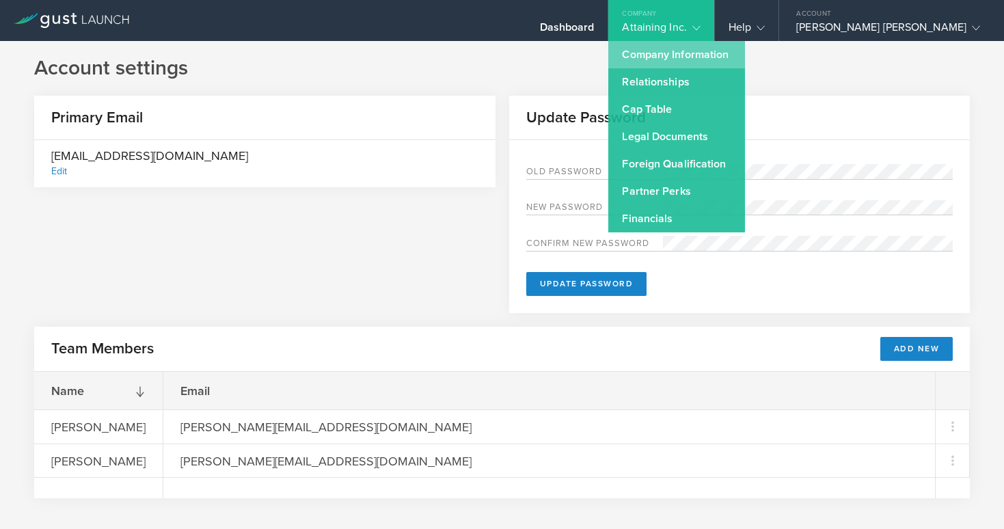
click at [737, 51] on link "Company Information" at bounding box center [676, 54] width 137 height 27
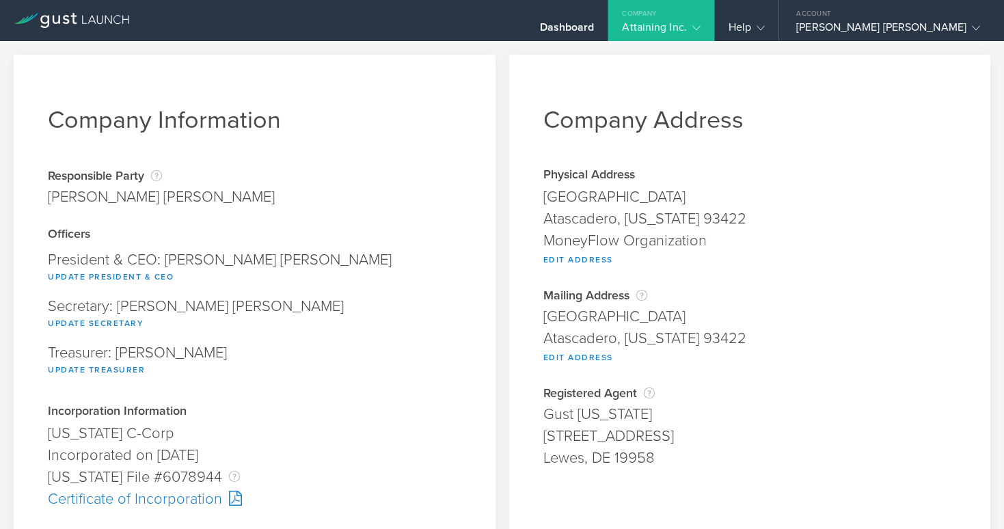
click at [701, 24] on icon at bounding box center [696, 28] width 8 height 8
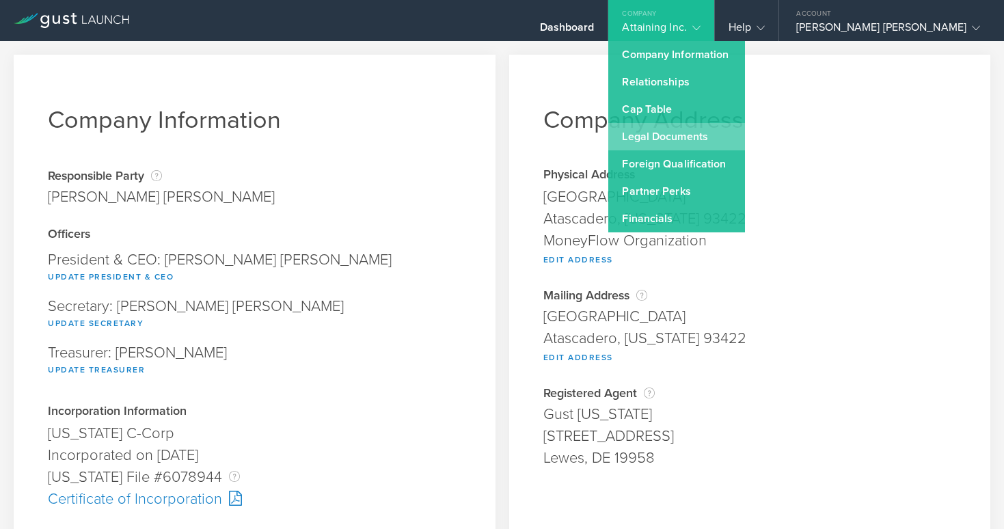
click at [728, 135] on link "Legal Documents" at bounding box center [676, 136] width 137 height 27
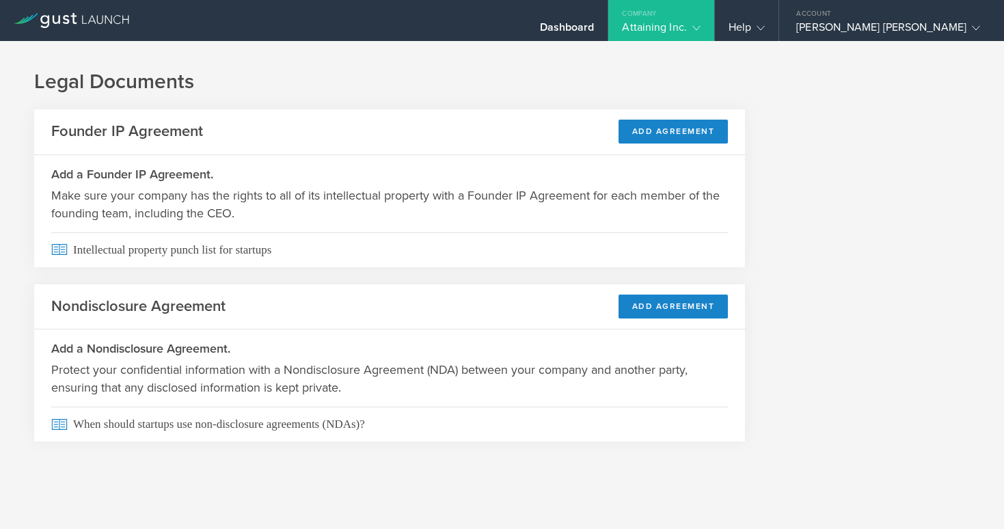
click at [701, 31] on icon at bounding box center [696, 28] width 8 height 8
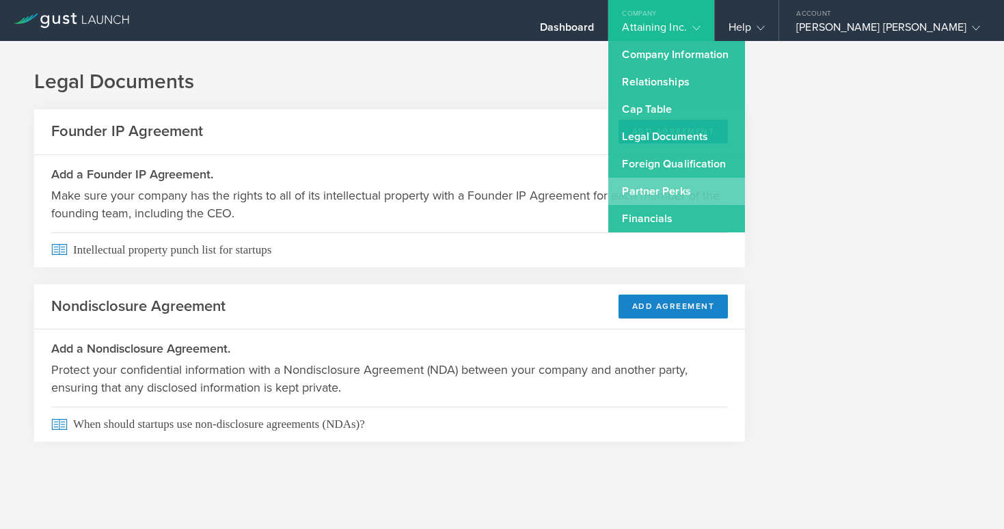
click at [710, 183] on link "Partner Perks" at bounding box center [676, 191] width 137 height 27
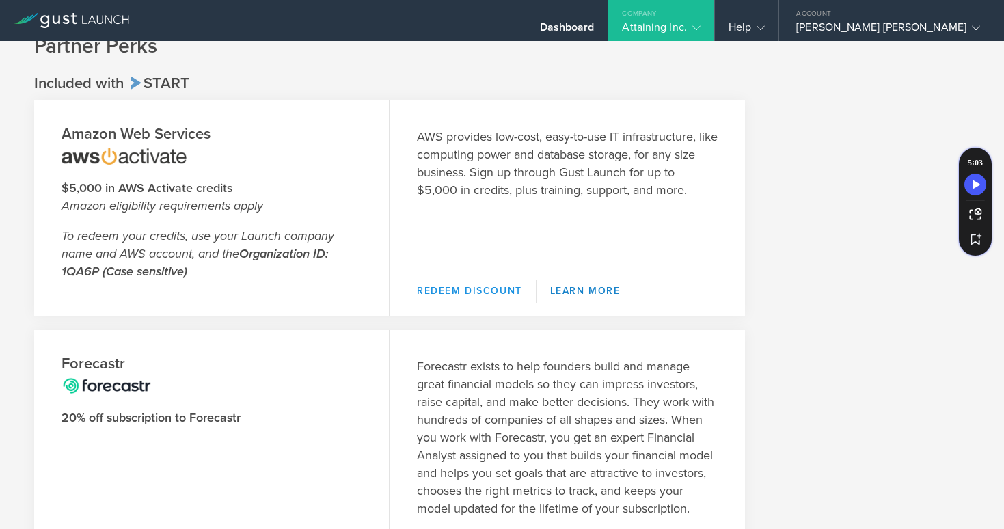
scroll to position [10, 0]
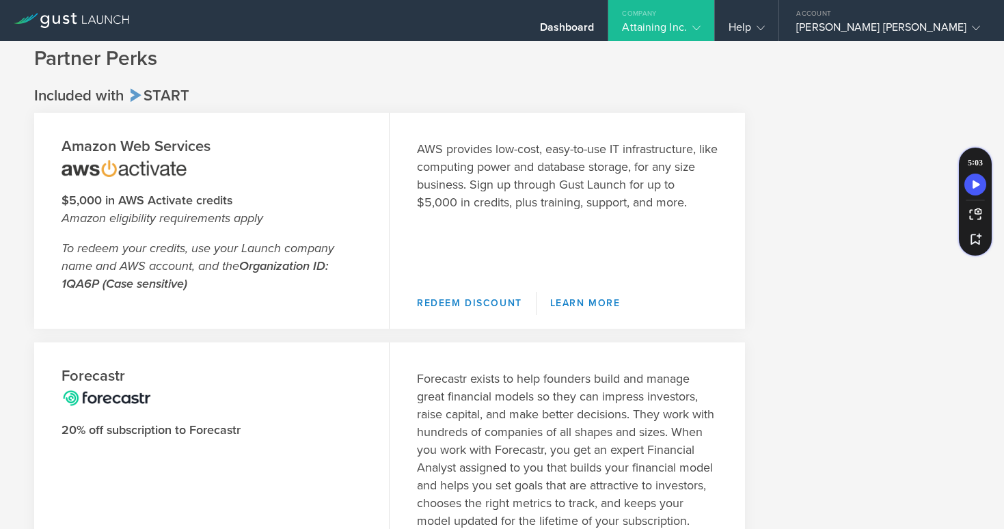
click at [701, 25] on icon at bounding box center [696, 28] width 8 height 8
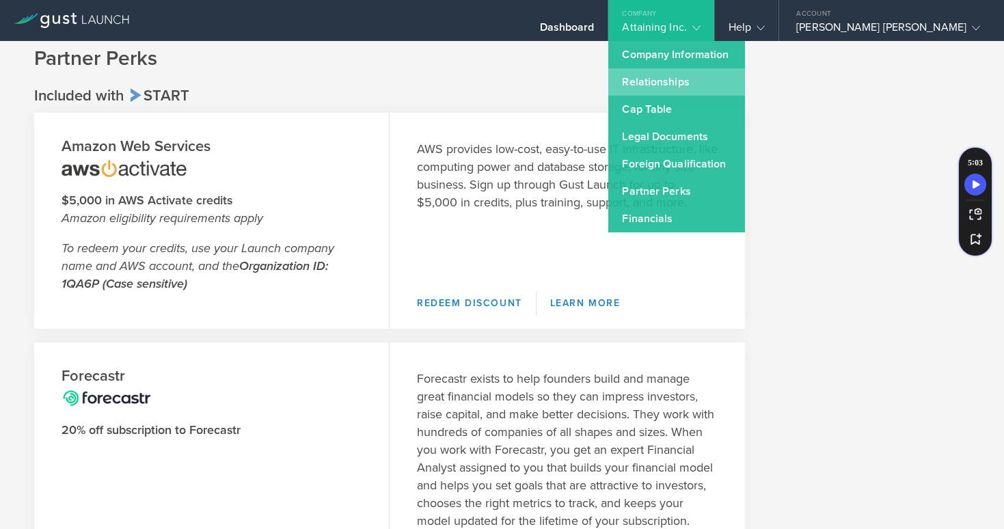
click at [708, 85] on link "Relationships" at bounding box center [676, 81] width 137 height 27
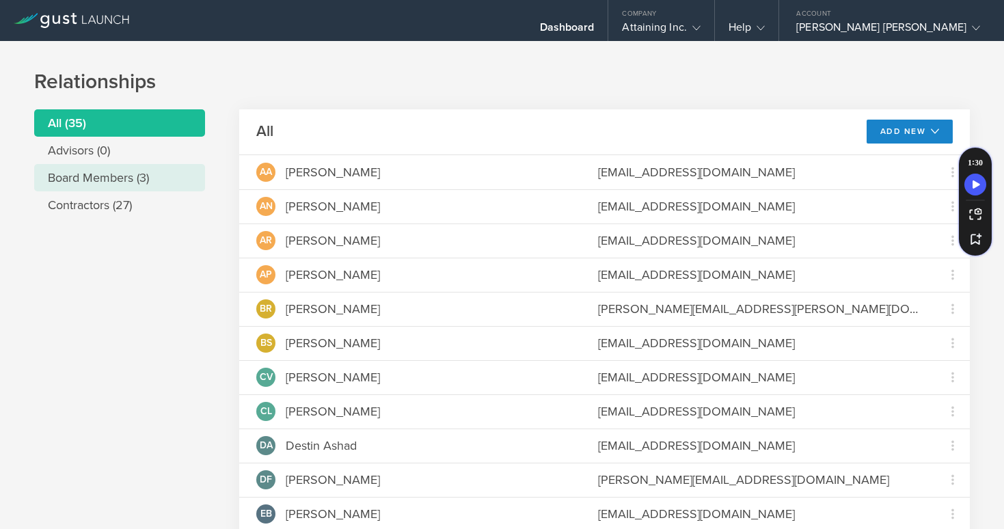
click at [74, 182] on li "Board Members (3)" at bounding box center [119, 177] width 171 height 27
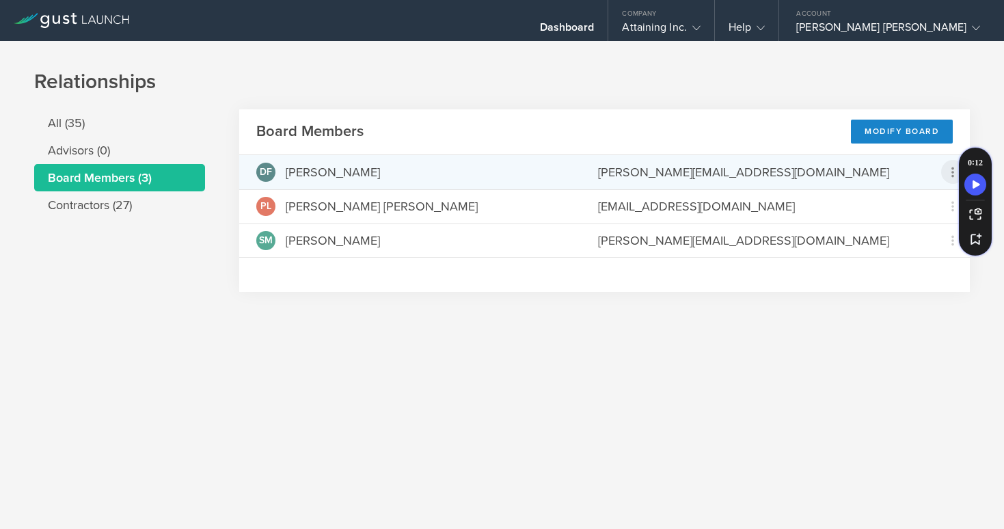
click at [951, 168] on icon at bounding box center [953, 172] width 16 height 16
click at [672, 171] on md-backdrop at bounding box center [502, 264] width 1004 height 529
click at [343, 175] on div "[PERSON_NAME]" at bounding box center [333, 172] width 94 height 18
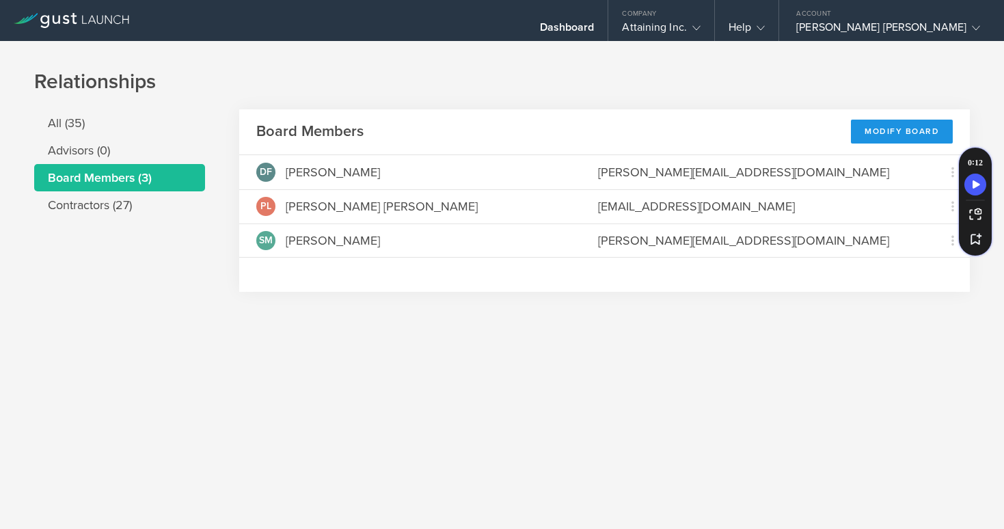
click at [889, 129] on div "Modify Board" at bounding box center [902, 132] width 102 height 24
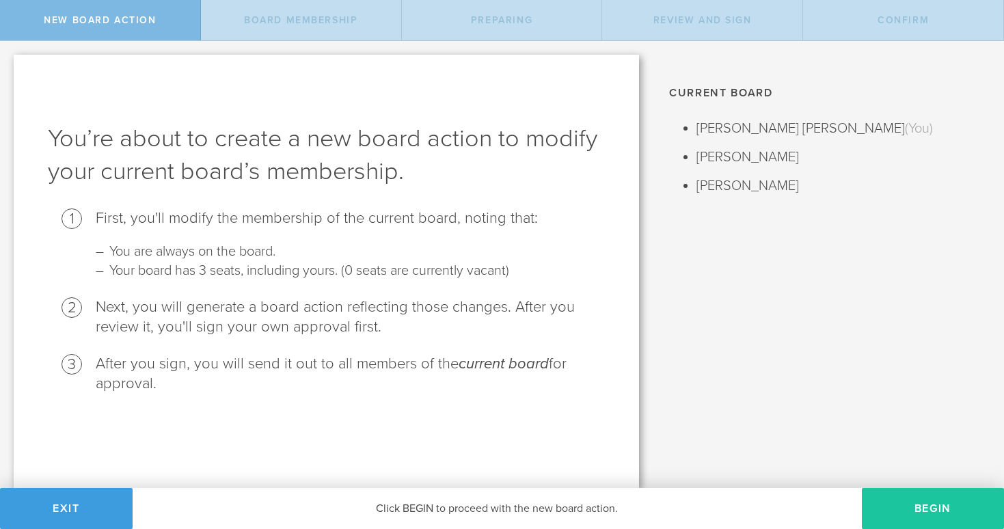
click at [893, 518] on button "Begin" at bounding box center [933, 508] width 142 height 41
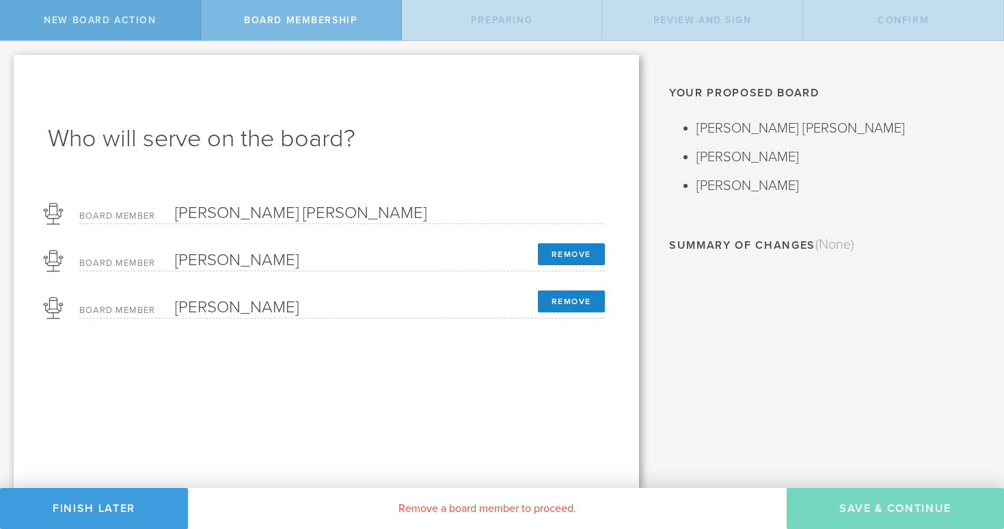
click at [66, 21] on span "New Board Action" at bounding box center [100, 20] width 112 height 12
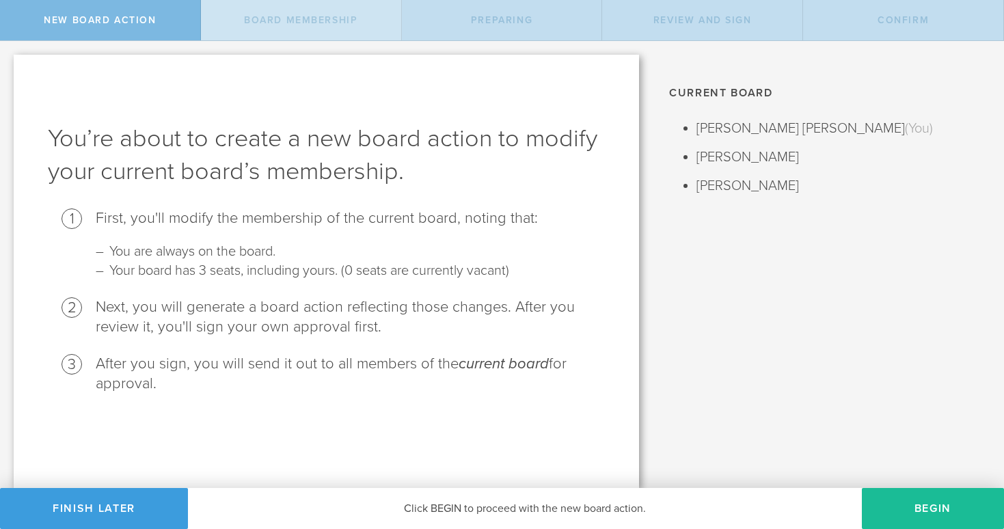
click at [329, 24] on span "Board Membership" at bounding box center [300, 20] width 113 height 12
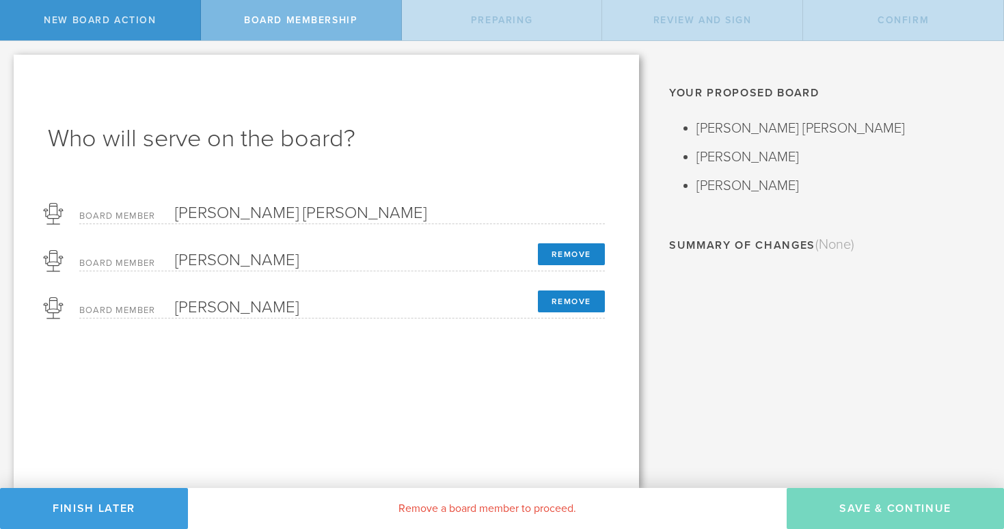
click at [456, 22] on div "Preparing" at bounding box center [502, 20] width 201 height 40
click at [698, 17] on span "Review and Sign" at bounding box center [702, 20] width 98 height 12
click at [877, 23] on div "Confirm" at bounding box center [903, 20] width 201 height 40
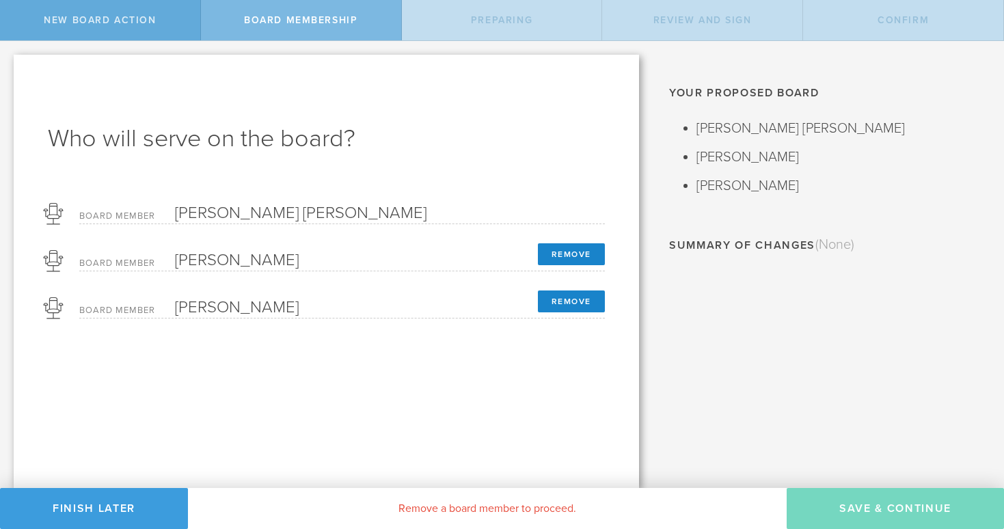
click at [115, 27] on div "New Board Action" at bounding box center [100, 20] width 201 height 40
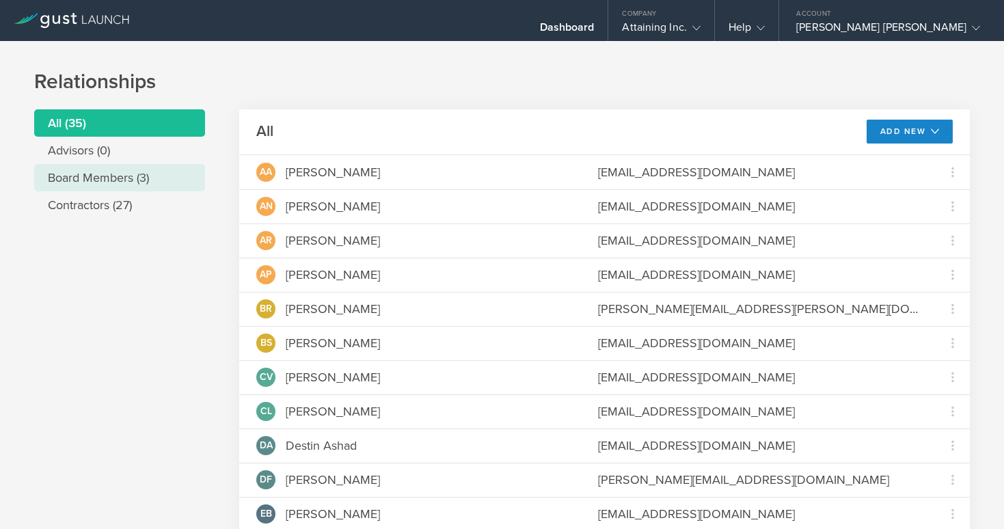
click at [83, 177] on li "Board Members (3)" at bounding box center [119, 177] width 171 height 27
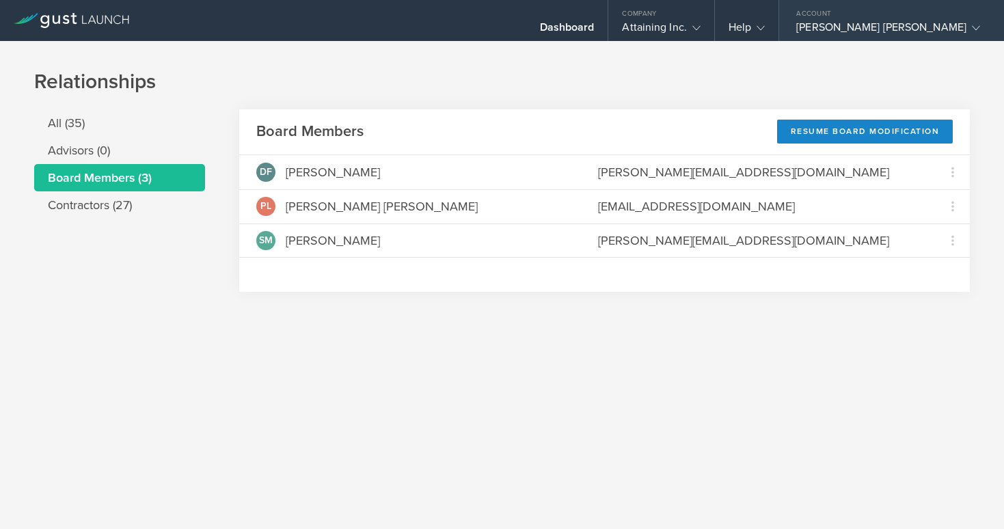
click at [972, 29] on icon at bounding box center [976, 28] width 8 height 8
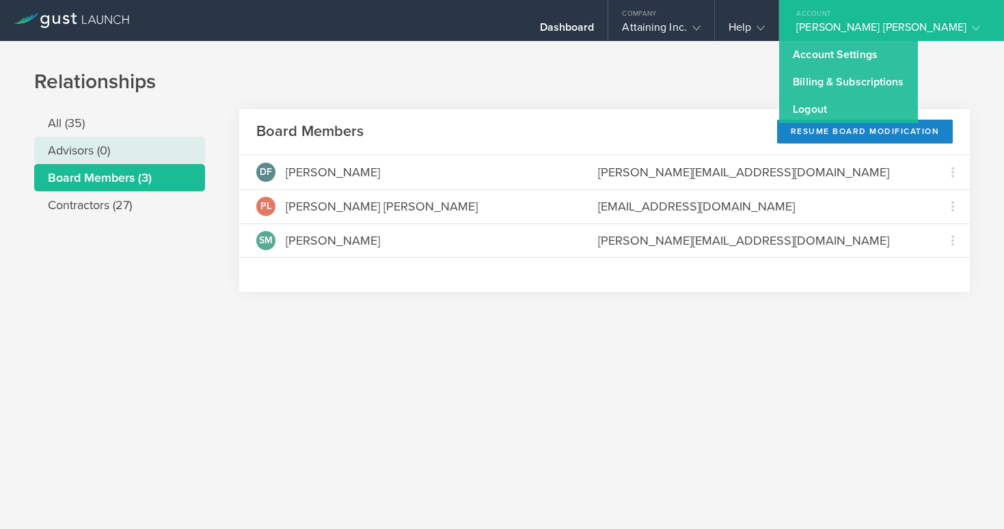
click at [96, 152] on li "Advisors (0)" at bounding box center [119, 150] width 171 height 27
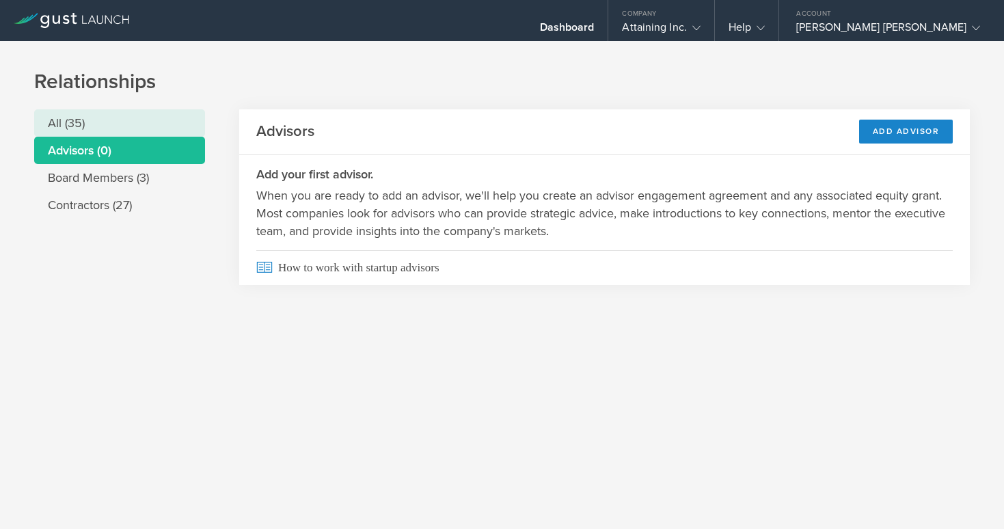
click at [77, 118] on li "All (35)" at bounding box center [119, 122] width 171 height 27
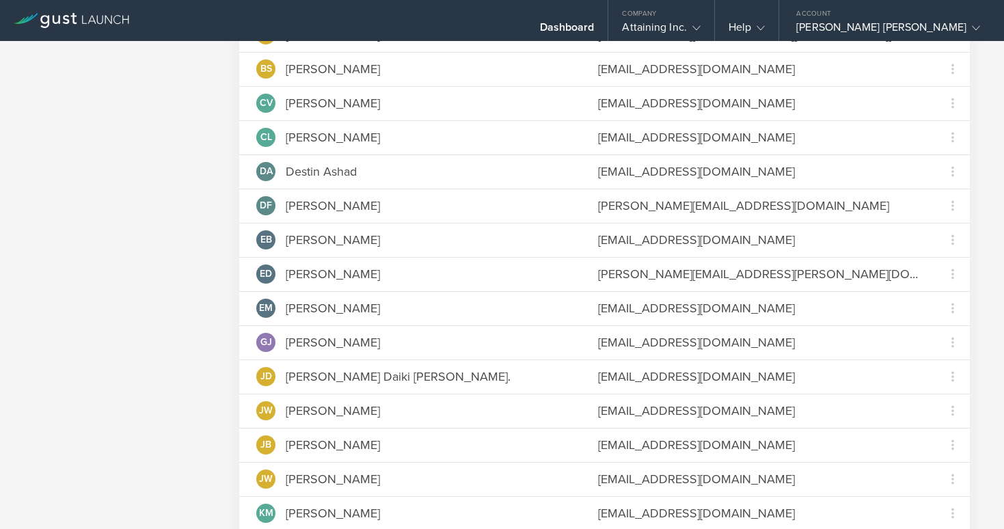
scroll to position [81, 0]
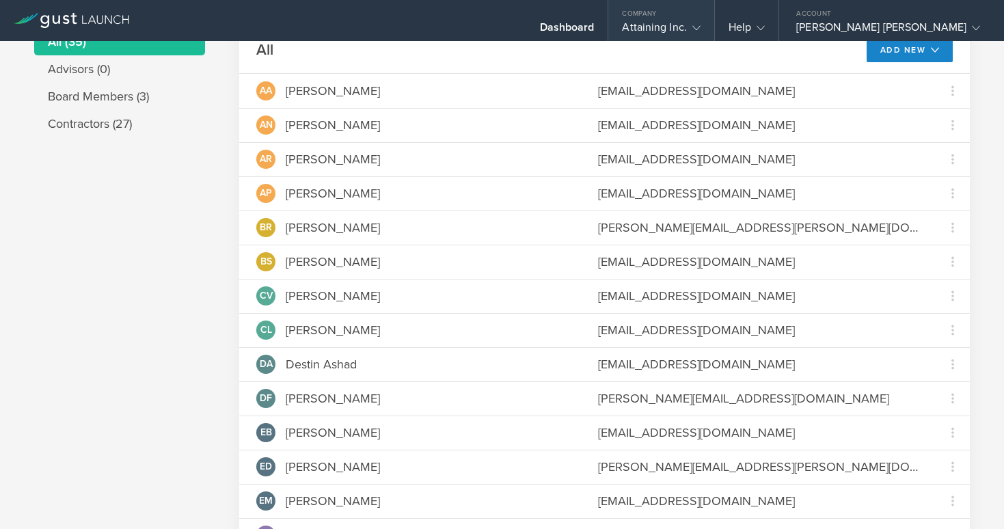
click at [701, 29] on icon at bounding box center [696, 28] width 8 height 8
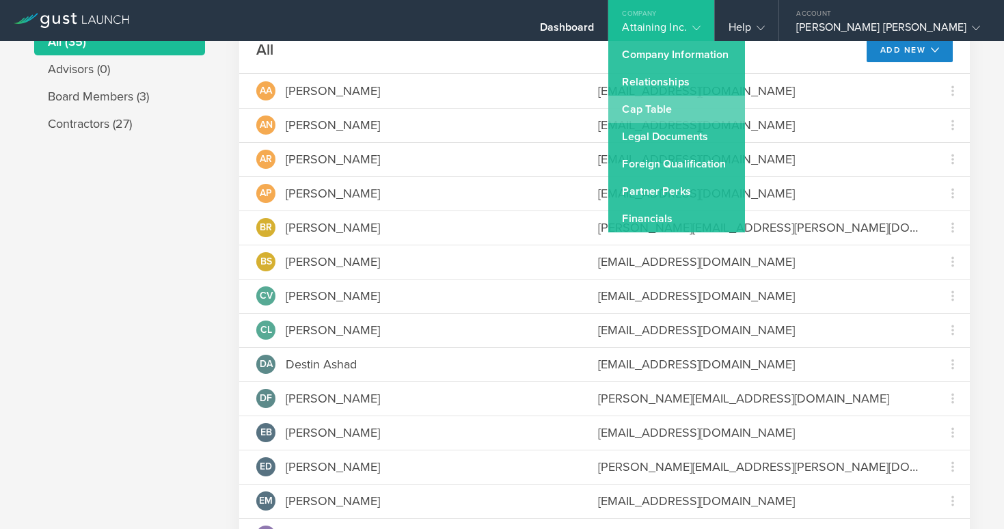
click at [717, 109] on link "Cap Table" at bounding box center [676, 109] width 137 height 27
